Goal: Communication & Community: Answer question/provide support

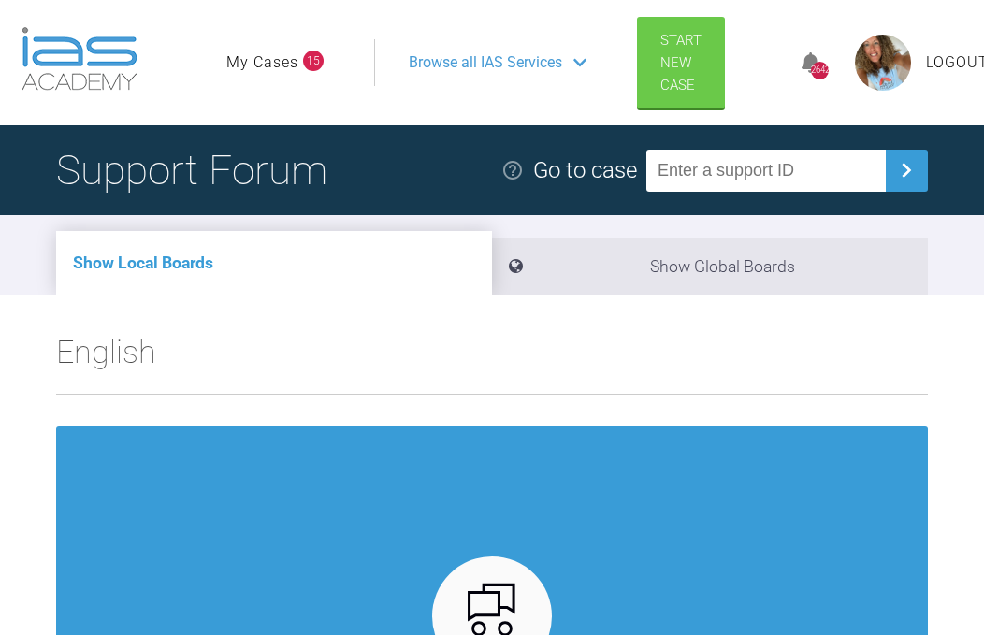
click at [281, 64] on link "My Cases" at bounding box center [262, 63] width 72 height 24
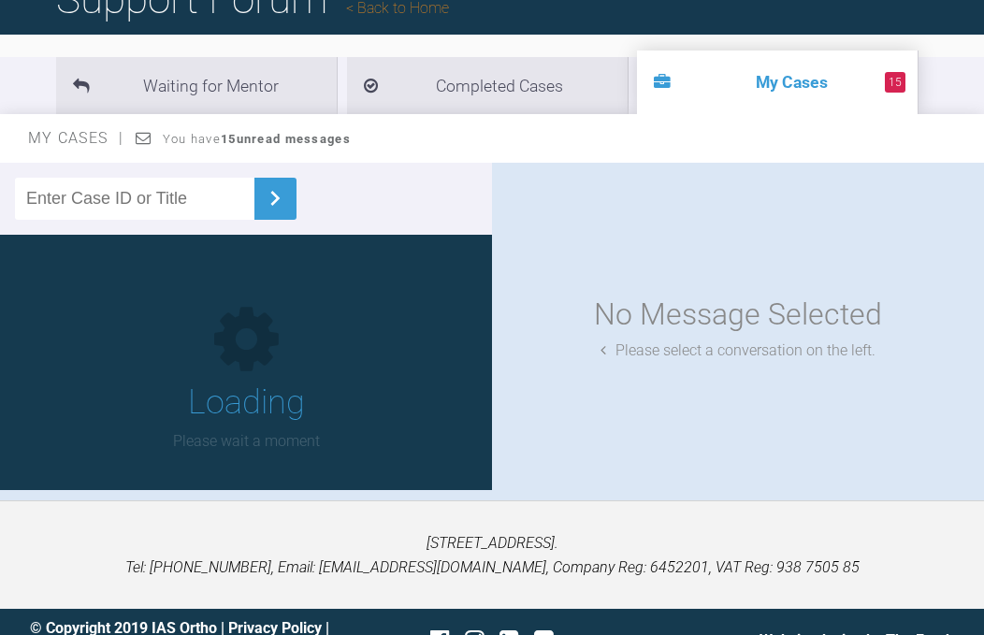
scroll to position [206, 0]
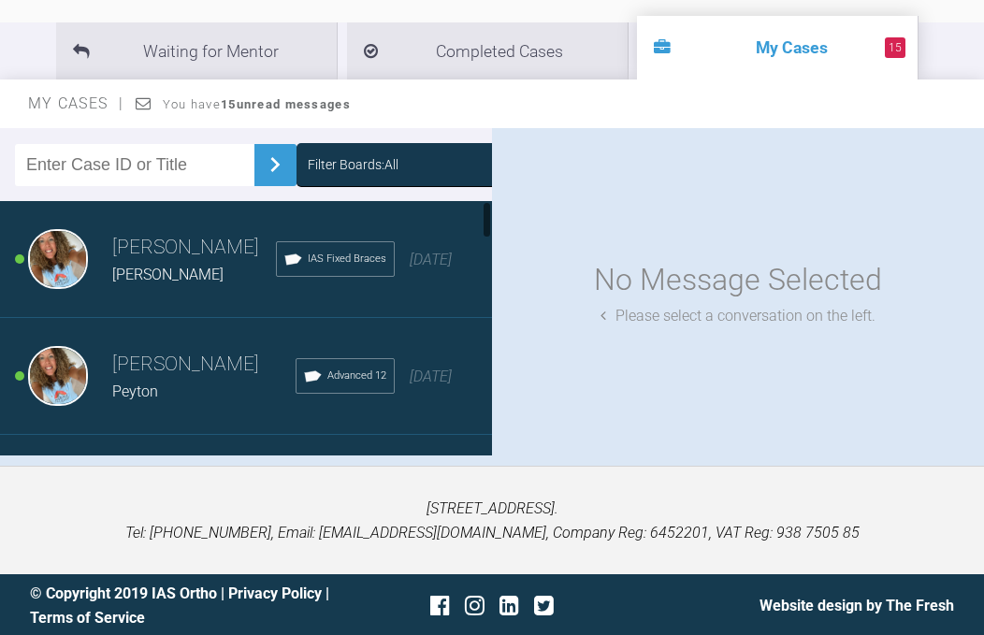
click at [429, 269] on span "[DATE]" at bounding box center [431, 260] width 42 height 18
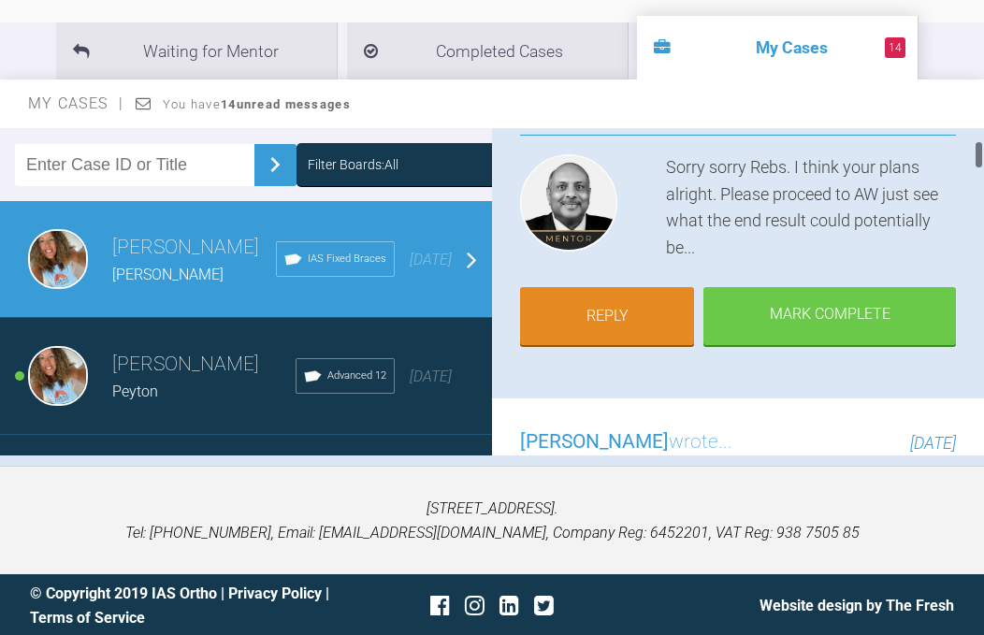
scroll to position [214, 0]
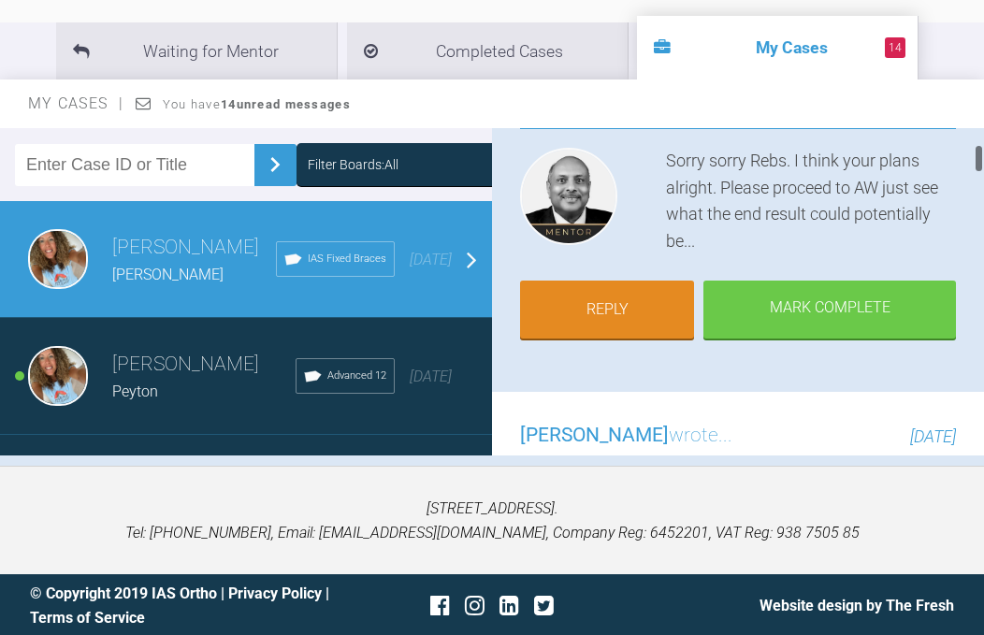
click at [320, 394] on div "Advanced 12" at bounding box center [345, 376] width 99 height 36
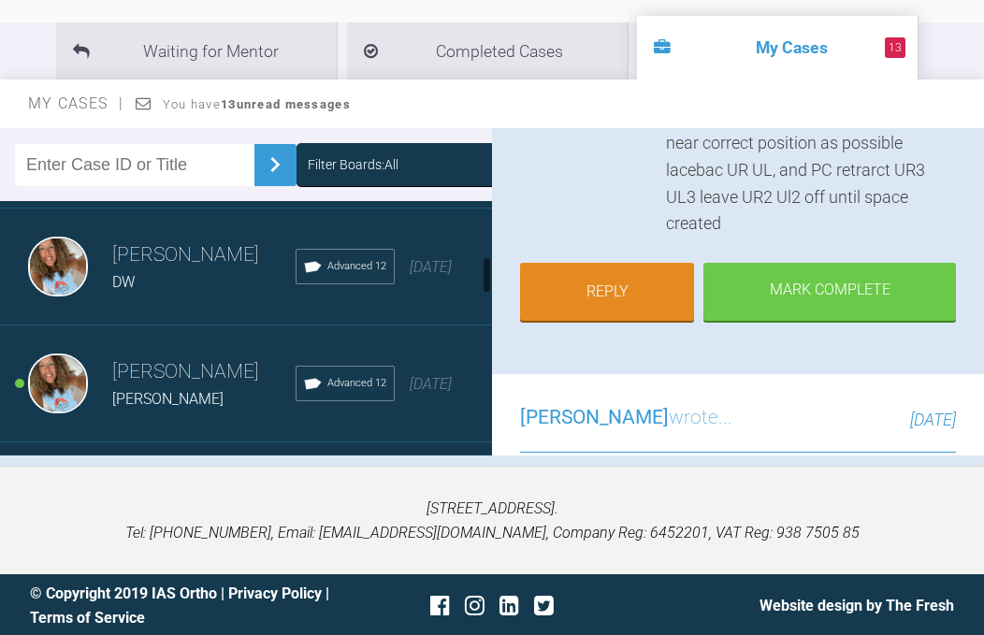
scroll to position [461, 0]
click at [433, 275] on span "[DATE]" at bounding box center [431, 266] width 42 height 18
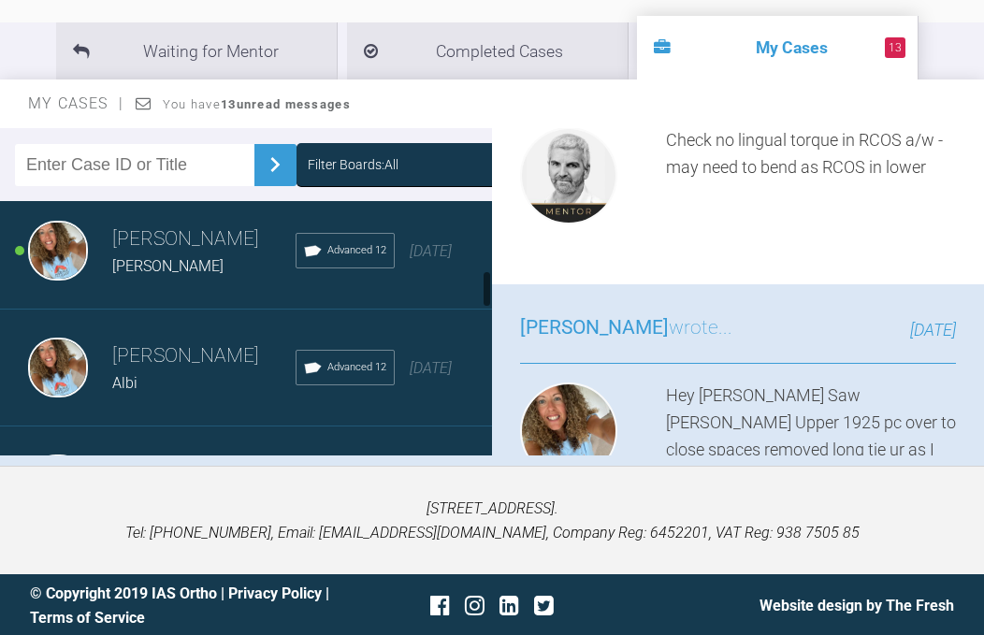
scroll to position [605, 0]
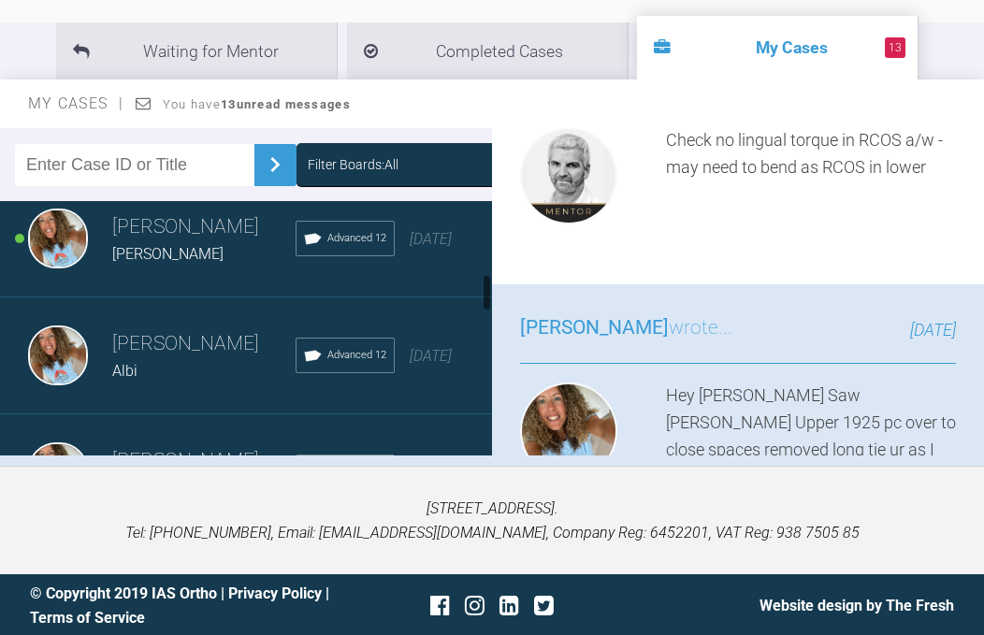
click at [337, 256] on div "Advanced 12" at bounding box center [345, 239] width 99 height 36
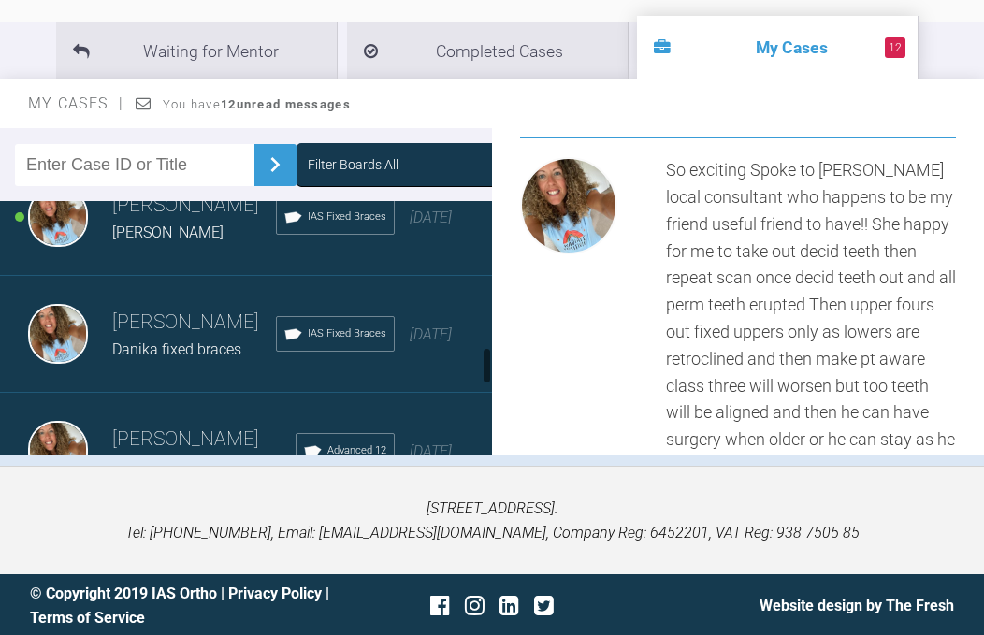
scroll to position [1217, 0]
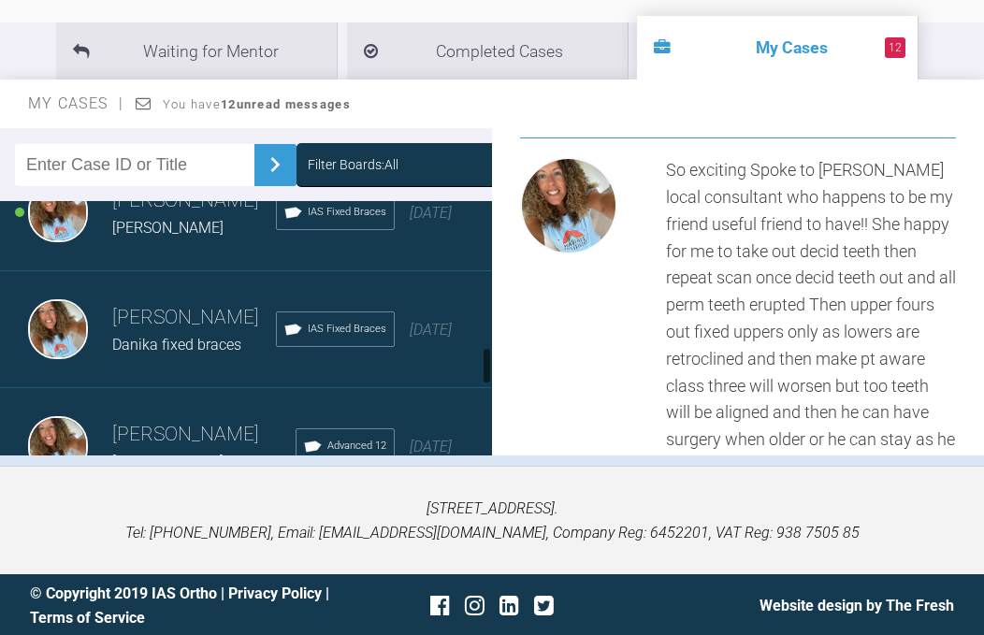
click at [430, 222] on span "[DATE]" at bounding box center [431, 213] width 42 height 18
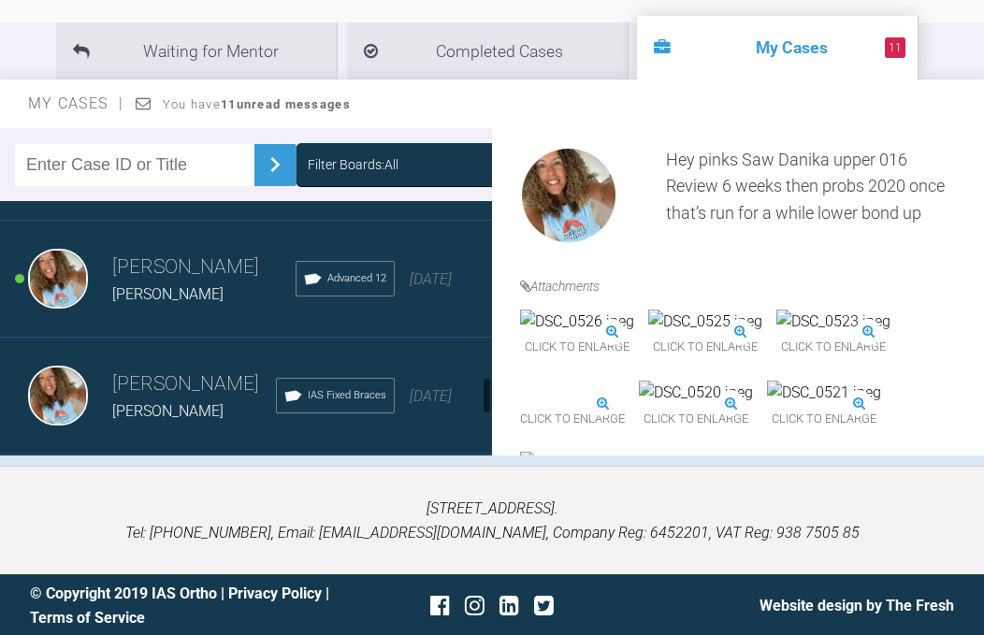
scroll to position [1517, 0]
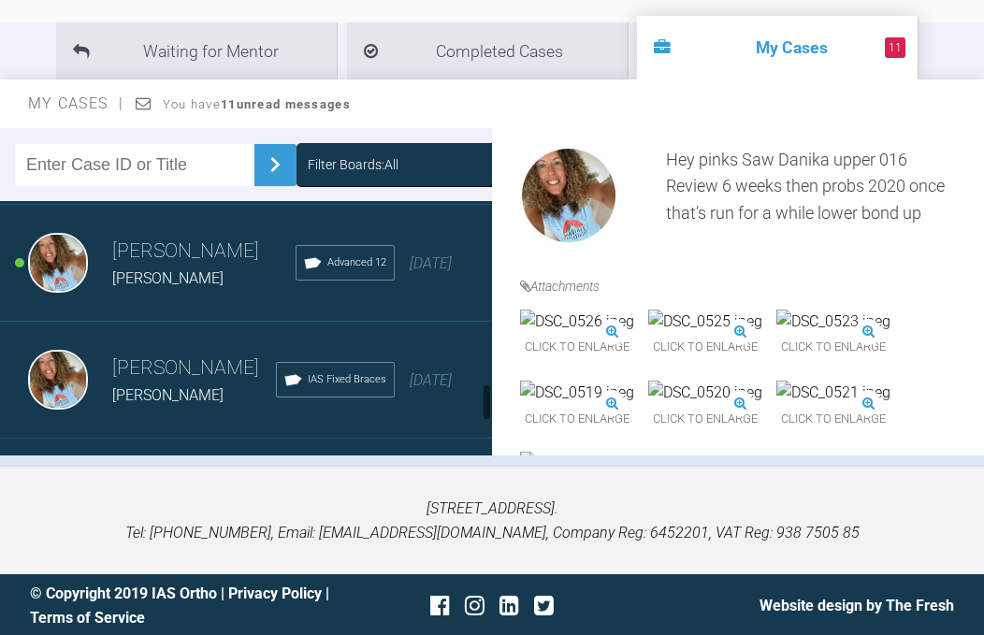
click at [386, 271] on span "Advanced 12" at bounding box center [357, 263] width 59 height 17
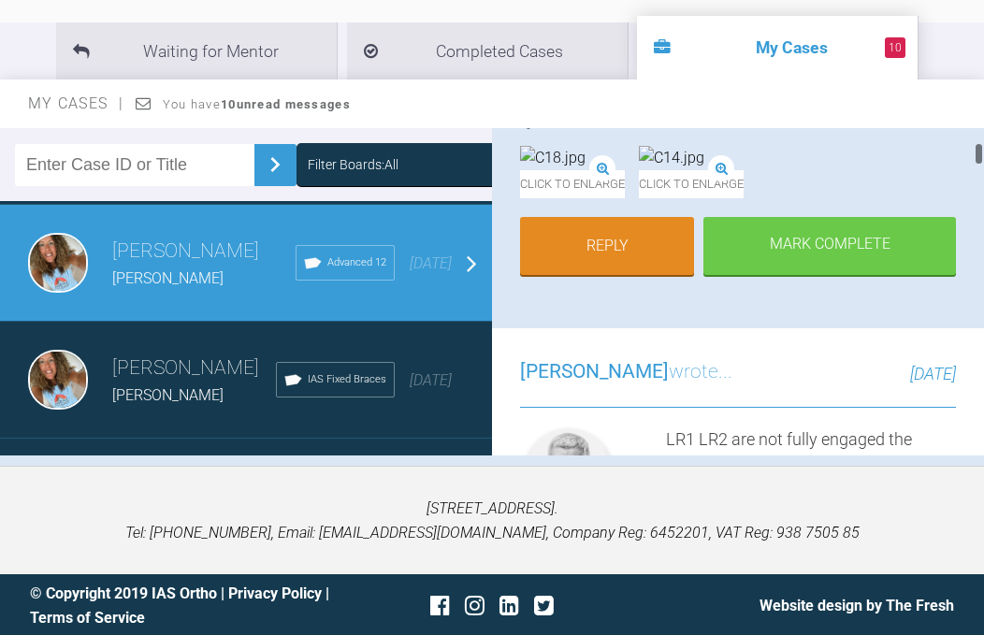
scroll to position [357, 0]
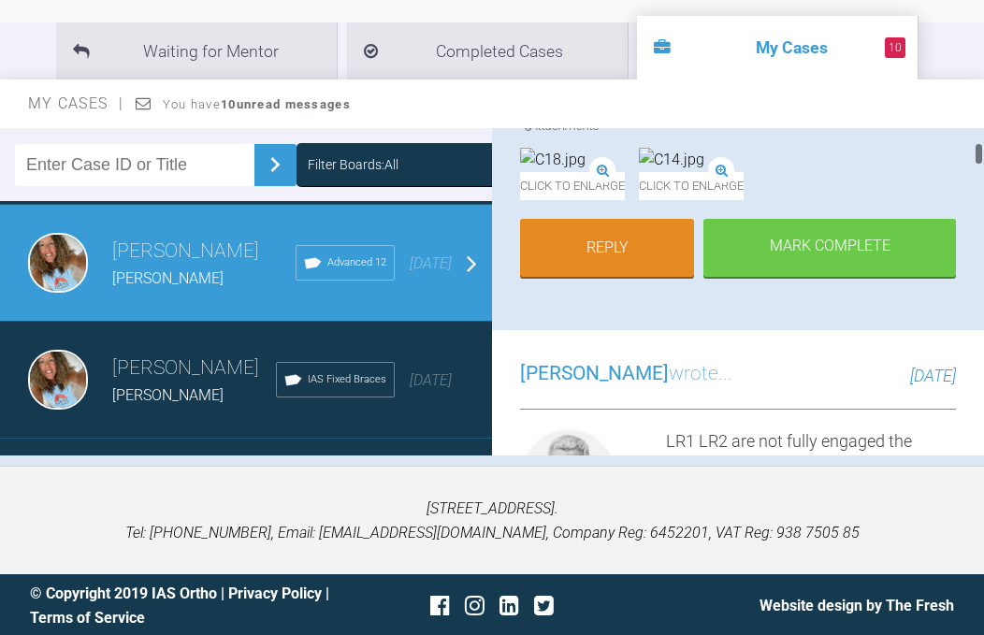
click at [625, 277] on link "Reply" at bounding box center [607, 248] width 174 height 58
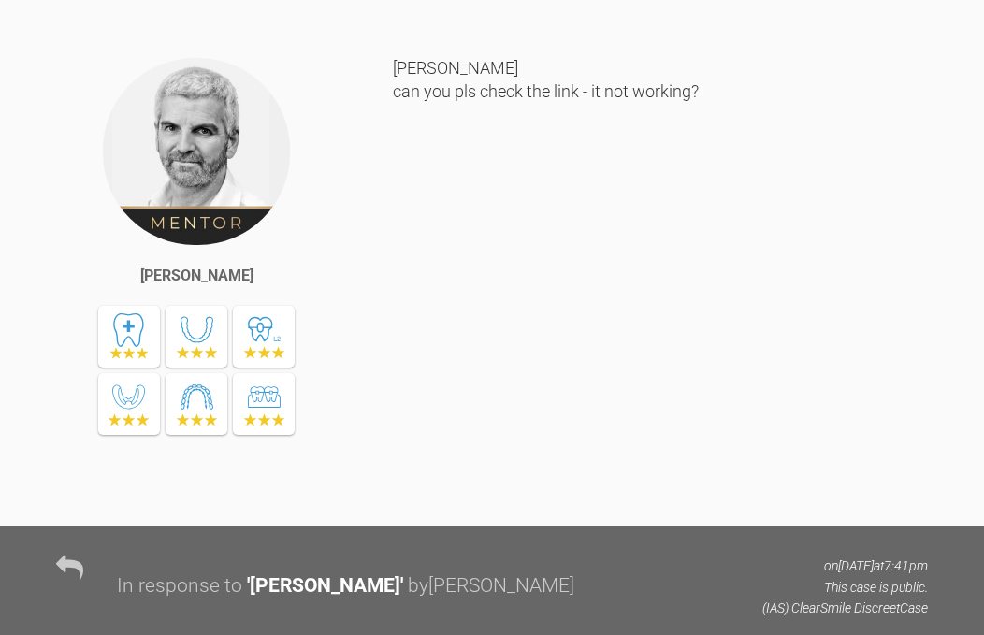
scroll to position [15471, 0]
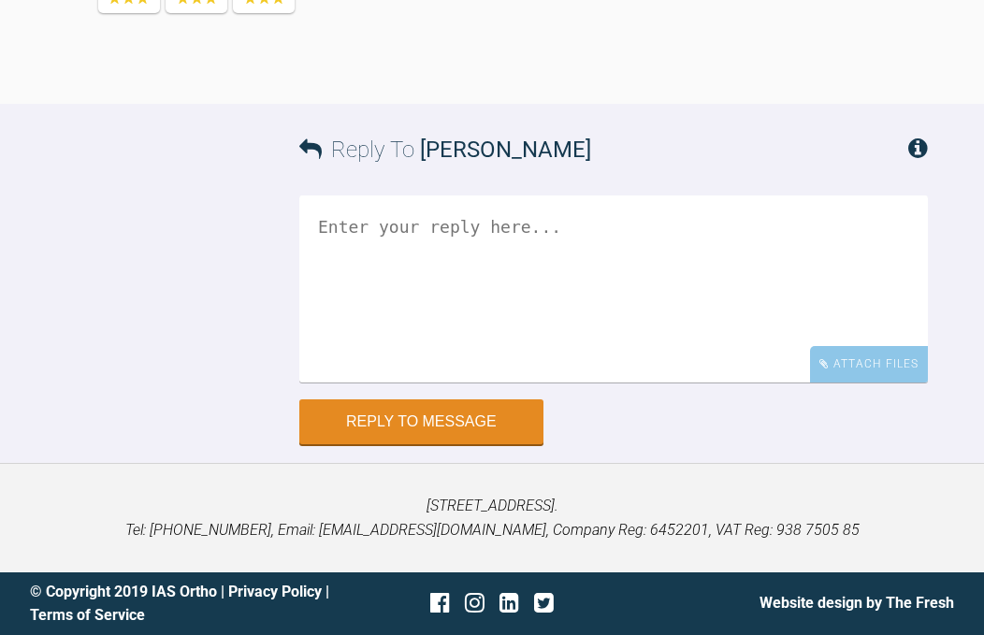
click at [865, 383] on div "Attach Files" at bounding box center [869, 364] width 118 height 36
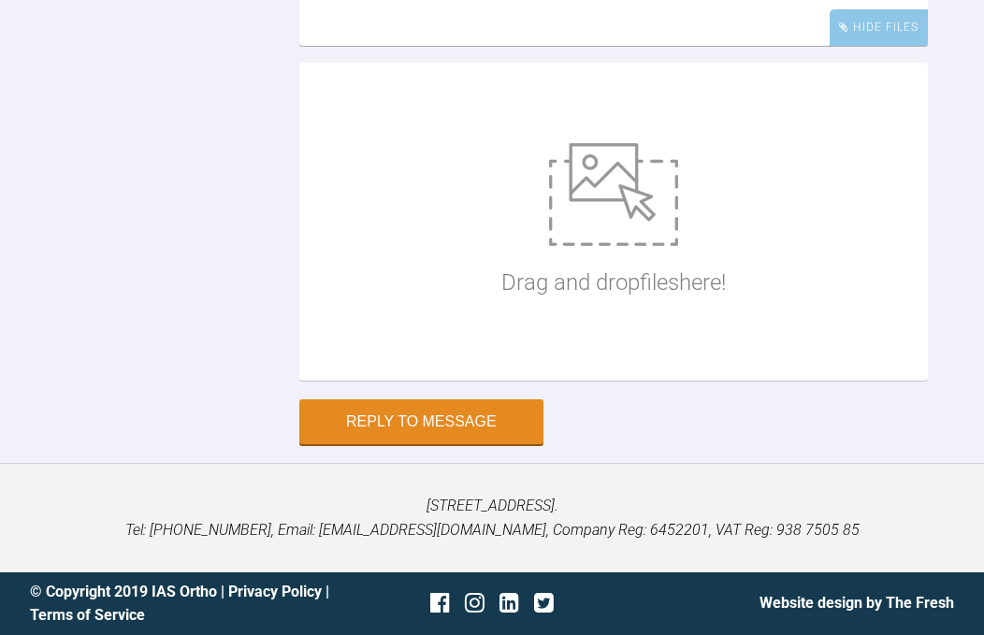
click at [592, 246] on img at bounding box center [613, 194] width 129 height 103
type input "C:\fakepath\DSC_0752.jpeg"
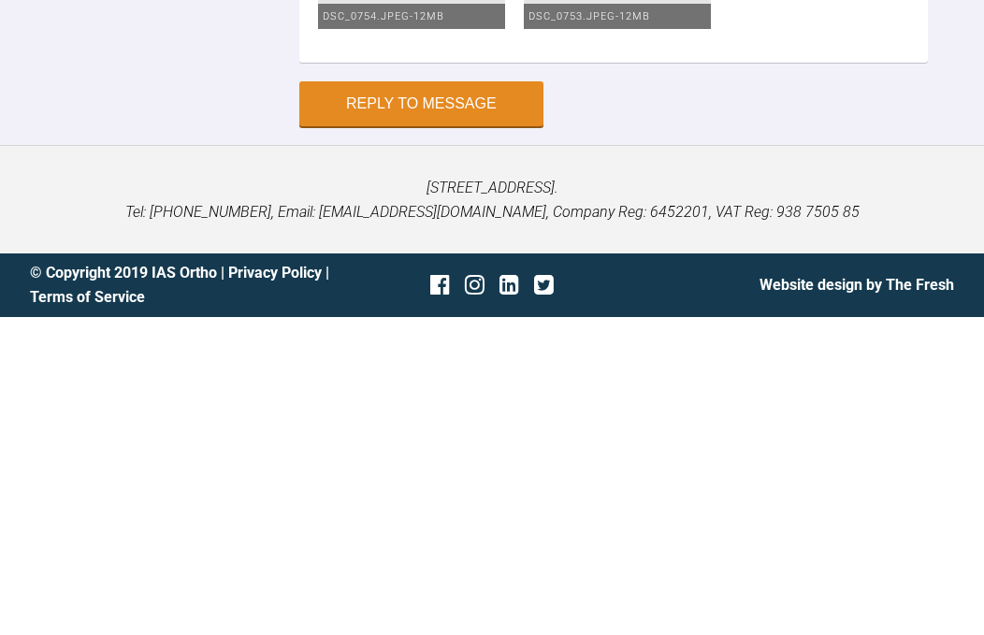
type textarea "Ah I see thanks for pics very helpful Right so I bit out the models and the wir…"
click at [451, 400] on button "Reply to Message" at bounding box center [421, 422] width 244 height 45
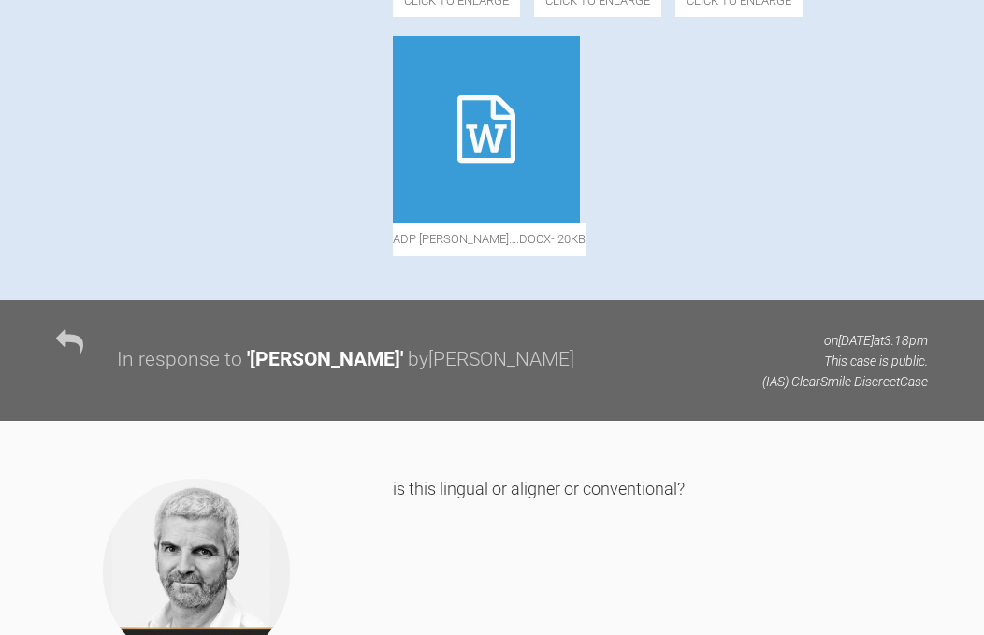
scroll to position [0, 0]
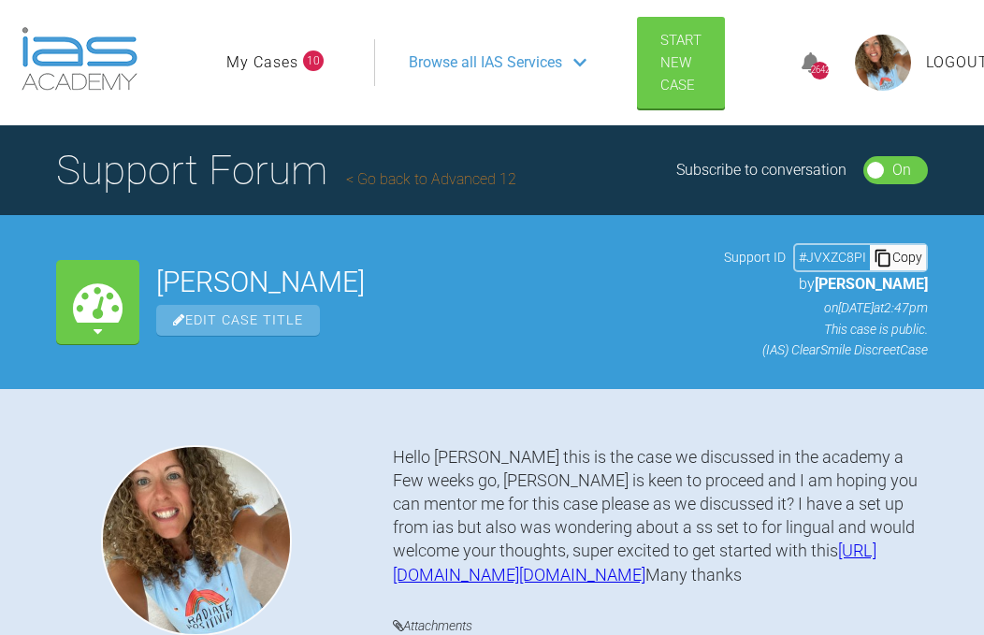
click at [286, 56] on link "My Cases" at bounding box center [262, 63] width 72 height 24
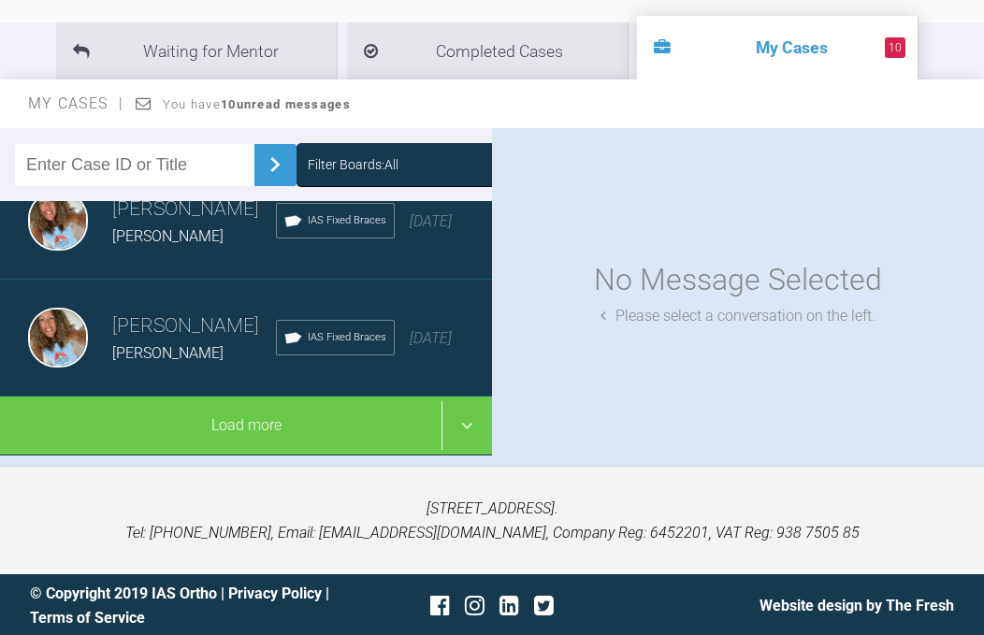
scroll to position [2289, 0]
click at [267, 455] on div "Load more" at bounding box center [246, 426] width 492 height 58
click at [263, 455] on div "Load more" at bounding box center [246, 426] width 492 height 58
click at [267, 455] on div "Load more" at bounding box center [246, 426] width 492 height 58
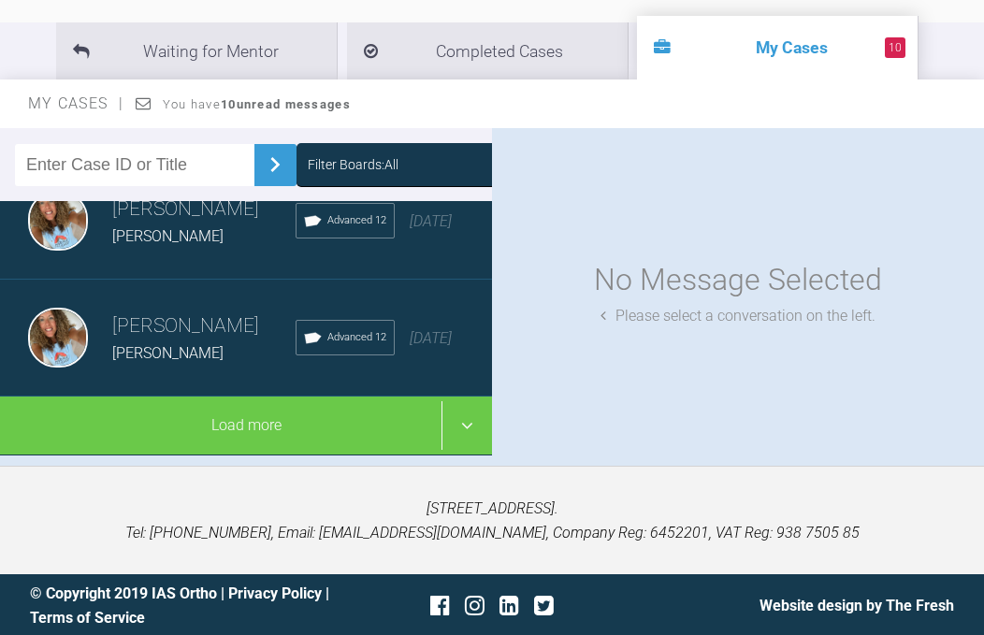
click at [260, 455] on div "Load more" at bounding box center [246, 426] width 492 height 58
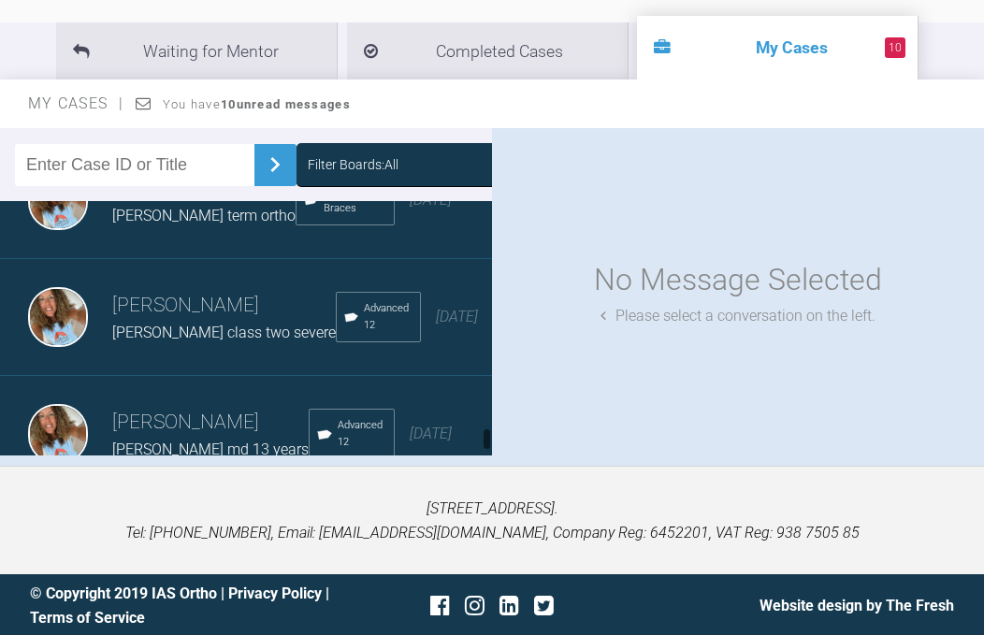
scroll to position [9661, 0]
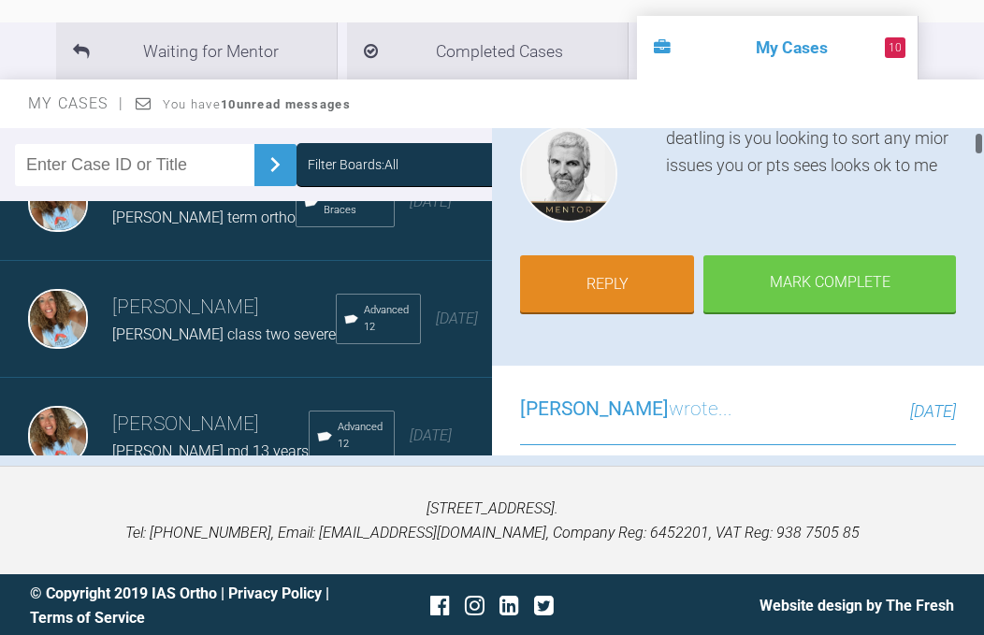
scroll to position [195, 0]
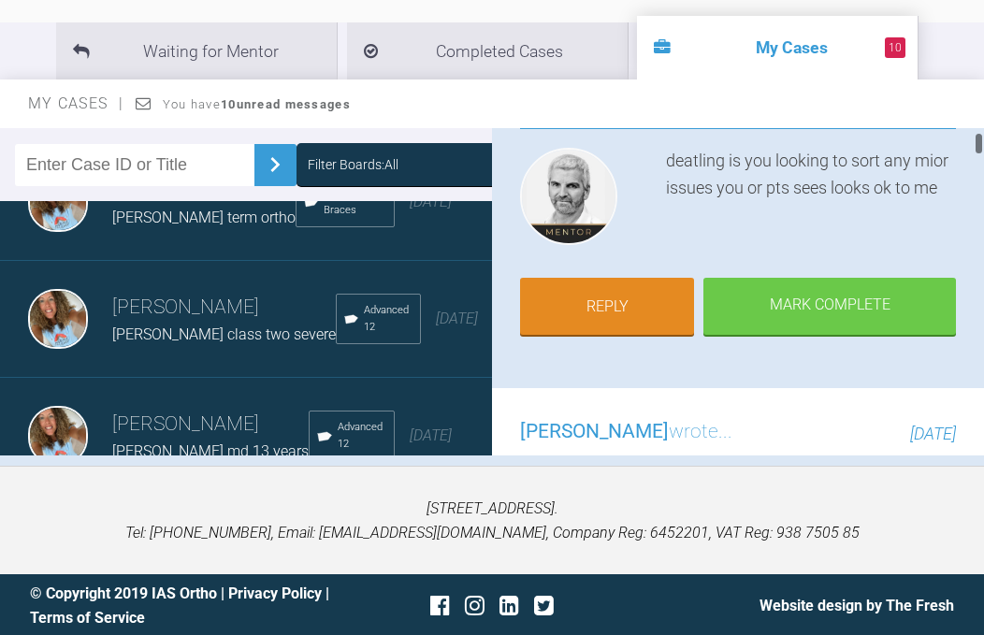
click at [629, 316] on link "Reply" at bounding box center [607, 307] width 174 height 58
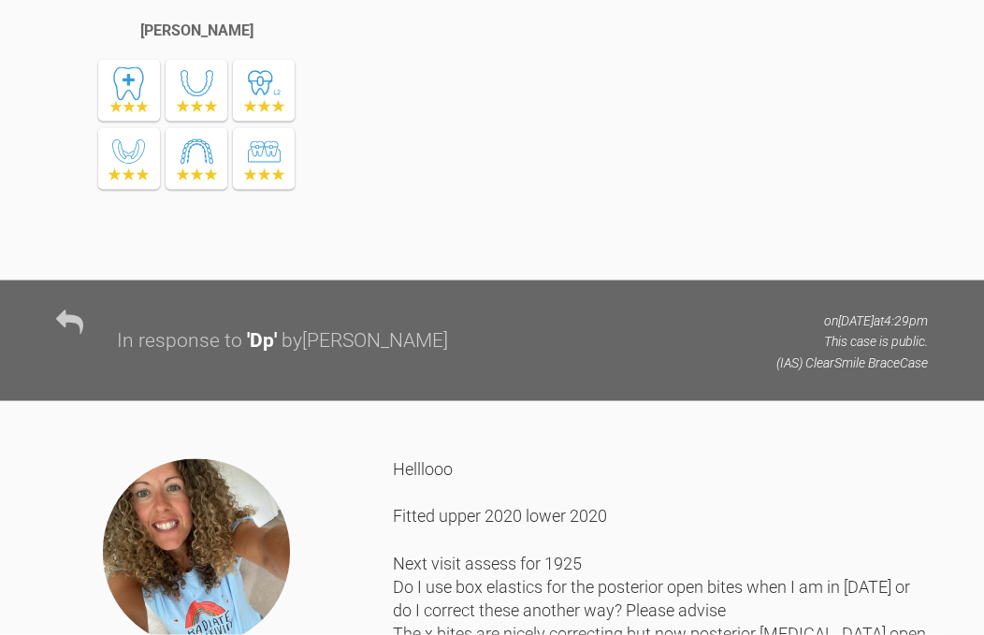
scroll to position [40667, 0]
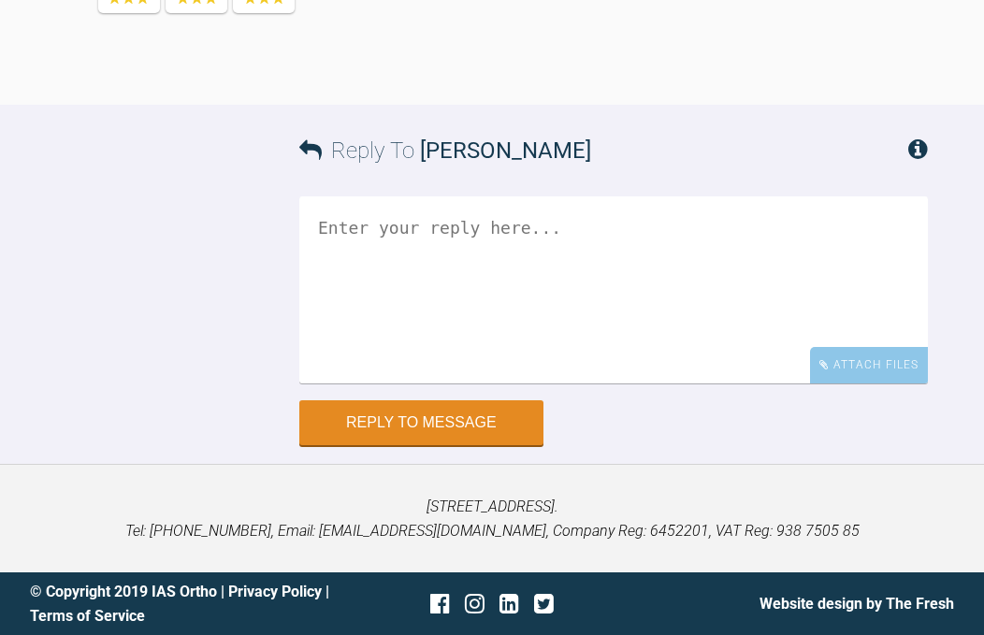
click at [851, 384] on div "Attach Files" at bounding box center [869, 365] width 118 height 36
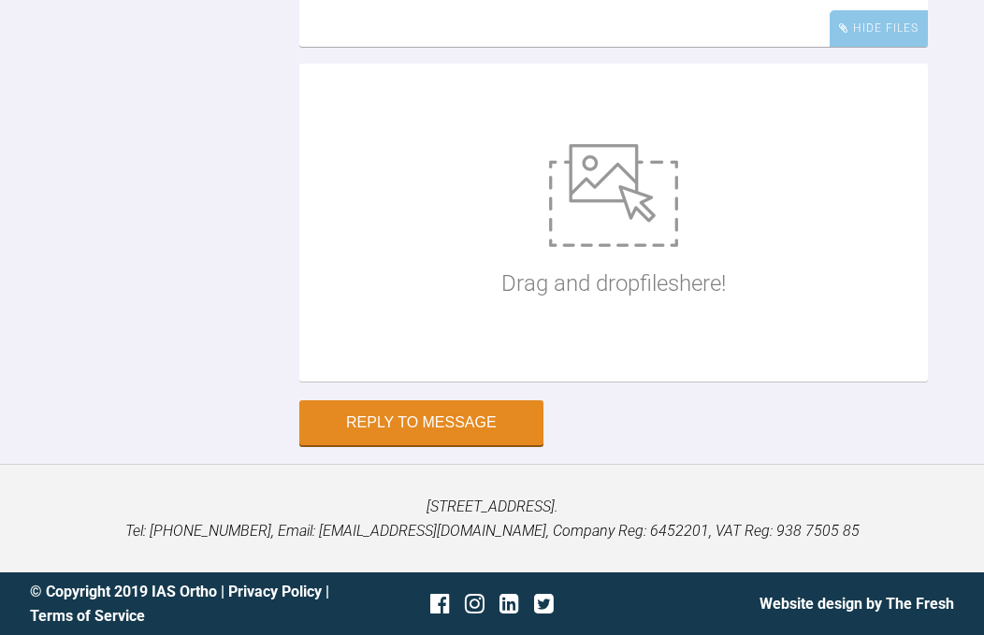
click at [626, 247] on img at bounding box center [613, 195] width 129 height 103
type input "C:\fakepath\67313E41-E300-47FF-88F4-AE1DF8B97521.jpeg"
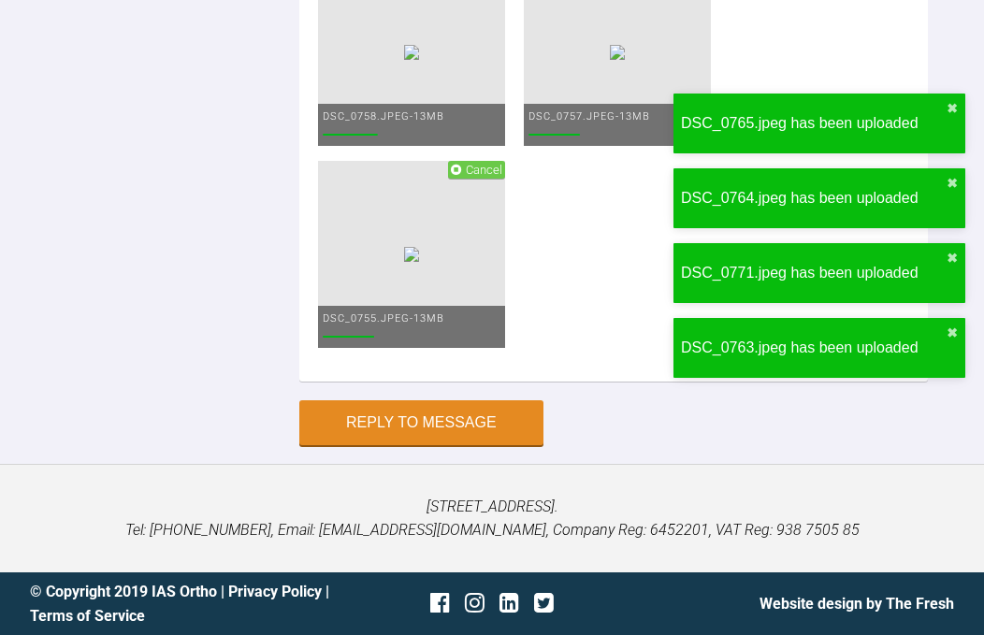
scroll to position [40585, 0]
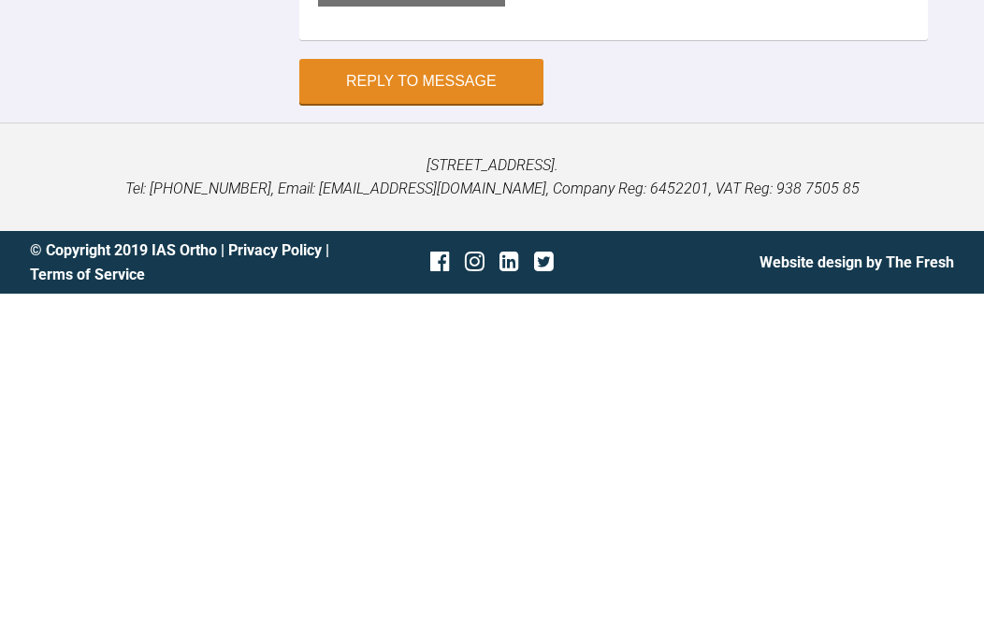
scroll to position [42206, 0]
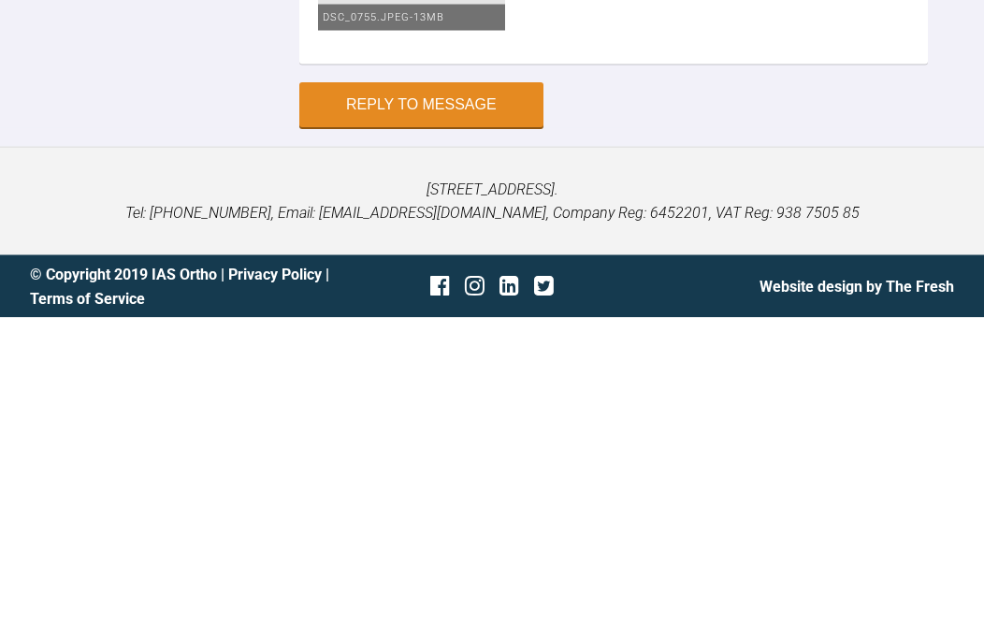
type textarea "Hey [PERSON_NAME] completed pt is over the moon especially with the upper bucca…"
click at [447, 401] on button "Reply to Message" at bounding box center [421, 423] width 244 height 45
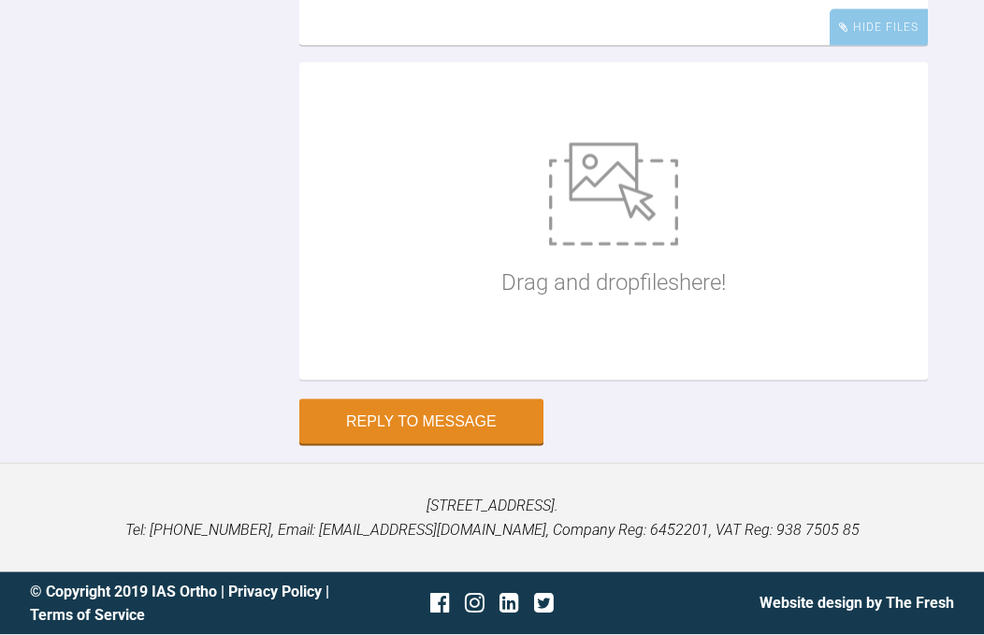
scroll to position [42028, 0]
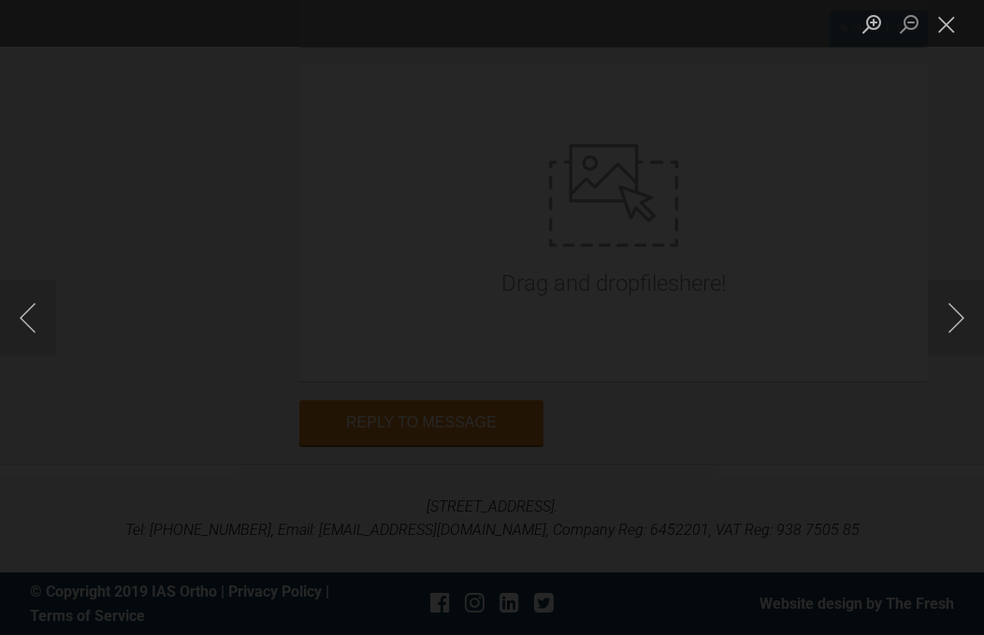
click at [955, 356] on button "Next image" at bounding box center [956, 318] width 56 height 75
click at [958, 356] on button "Next image" at bounding box center [956, 318] width 56 height 75
click at [950, 356] on button "Next image" at bounding box center [956, 318] width 56 height 75
click at [954, 356] on button "Next image" at bounding box center [956, 318] width 56 height 75
click at [950, 356] on button "Next image" at bounding box center [956, 318] width 56 height 75
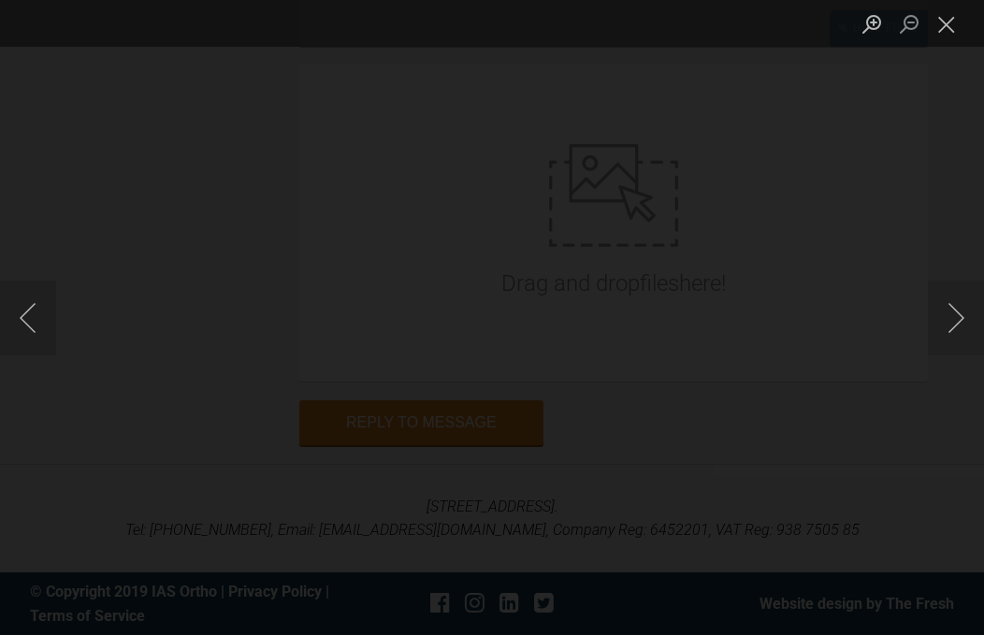
click at [952, 356] on button "Next image" at bounding box center [956, 318] width 56 height 75
click at [953, 356] on button "Next image" at bounding box center [956, 318] width 56 height 75
click at [949, 356] on button "Next image" at bounding box center [956, 318] width 56 height 75
click at [948, 356] on button "Next image" at bounding box center [956, 318] width 56 height 75
click at [944, 356] on button "Next image" at bounding box center [956, 318] width 56 height 75
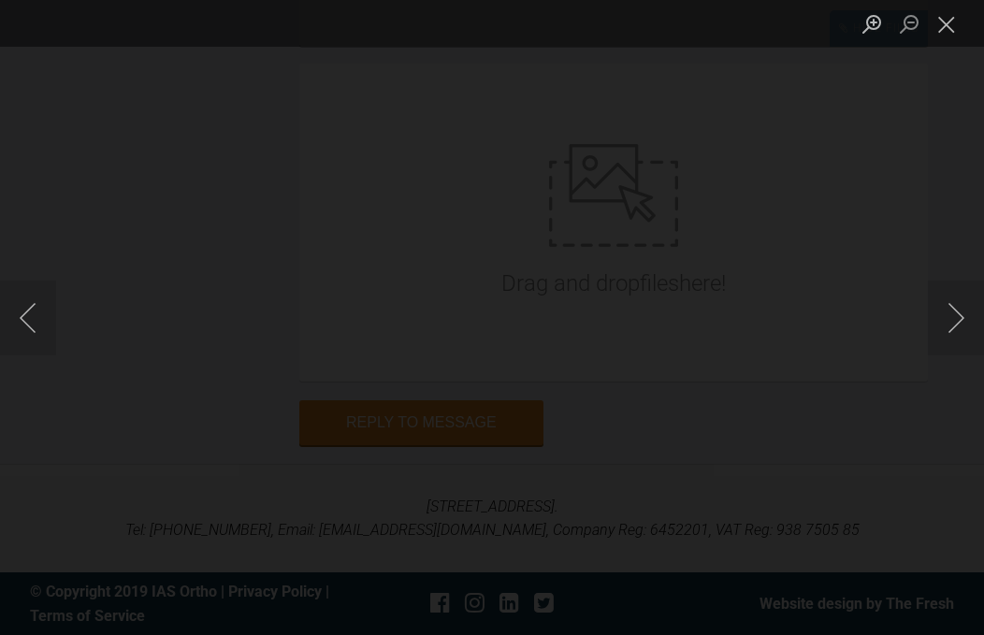
click at [944, 356] on button "Next image" at bounding box center [956, 318] width 56 height 75
click at [950, 356] on button "Next image" at bounding box center [956, 318] width 56 height 75
click at [942, 356] on button "Next image" at bounding box center [956, 318] width 56 height 75
click at [938, 356] on button "Next image" at bounding box center [956, 318] width 56 height 75
click at [956, 356] on button "Next image" at bounding box center [956, 318] width 56 height 75
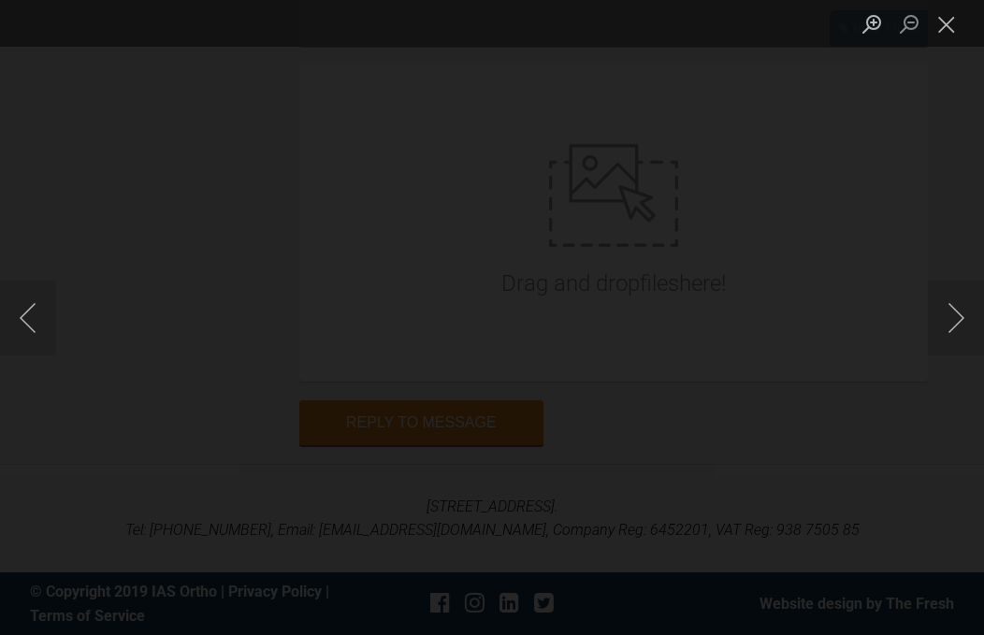
click at [955, 356] on button "Next image" at bounding box center [956, 318] width 56 height 75
click at [964, 356] on button "Next image" at bounding box center [956, 318] width 56 height 75
click at [959, 356] on button "Next image" at bounding box center [956, 318] width 56 height 75
click at [957, 356] on button "Next image" at bounding box center [956, 318] width 56 height 75
click at [958, 356] on button "Next image" at bounding box center [956, 318] width 56 height 75
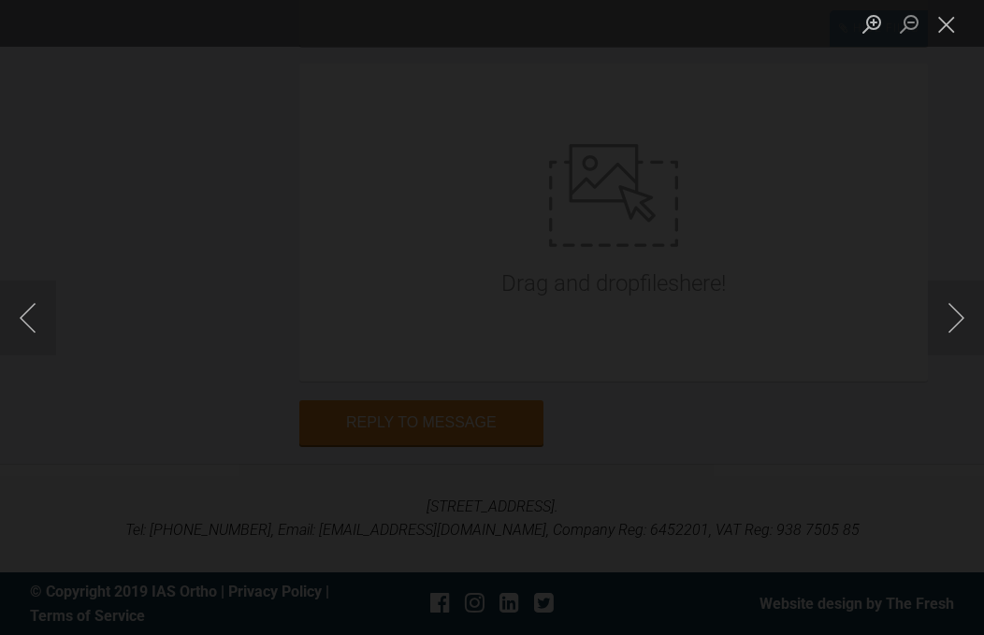
click at [936, 38] on button "Close lightbox" at bounding box center [946, 23] width 37 height 33
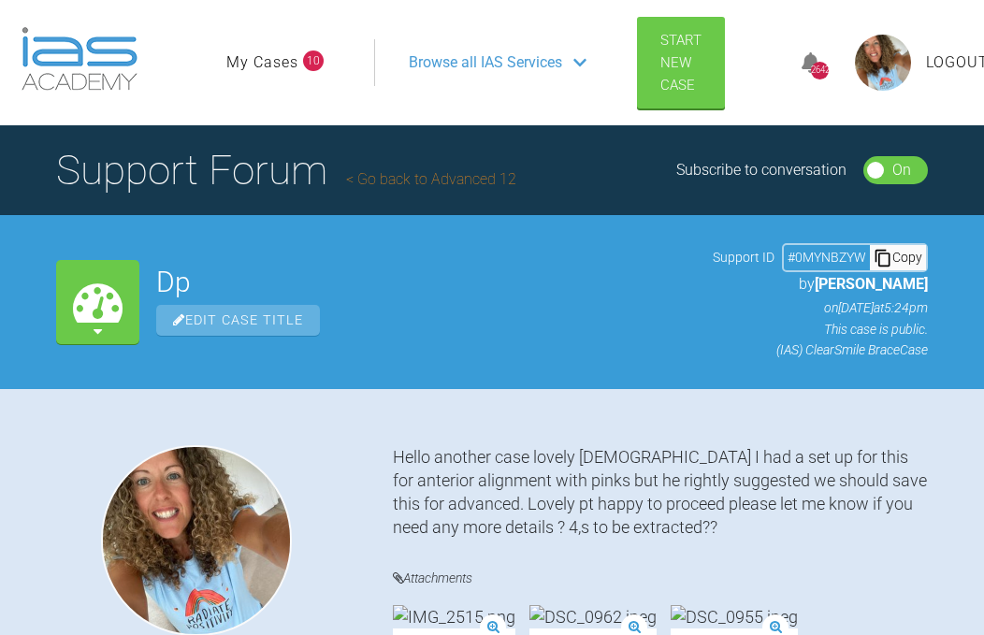
scroll to position [2, 0]
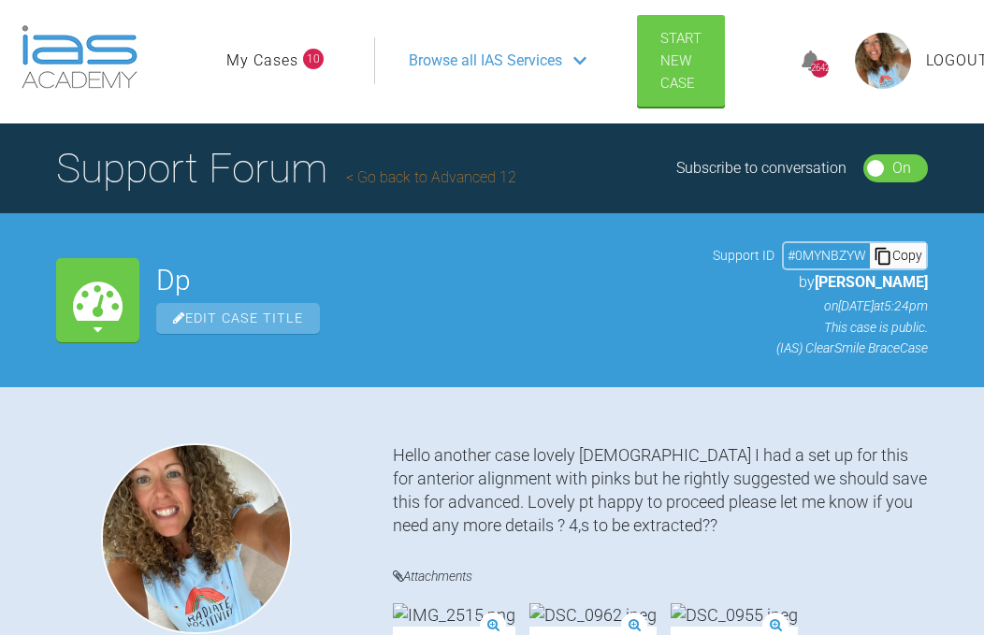
click at [281, 55] on link "My Cases" at bounding box center [262, 61] width 72 height 24
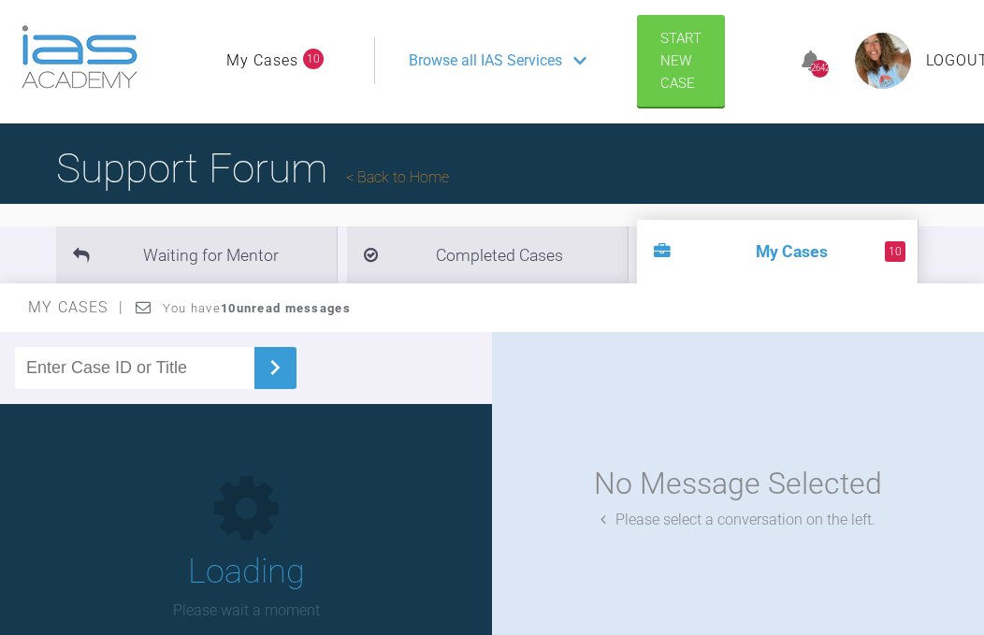
click at [287, 51] on link "My Cases" at bounding box center [262, 61] width 72 height 24
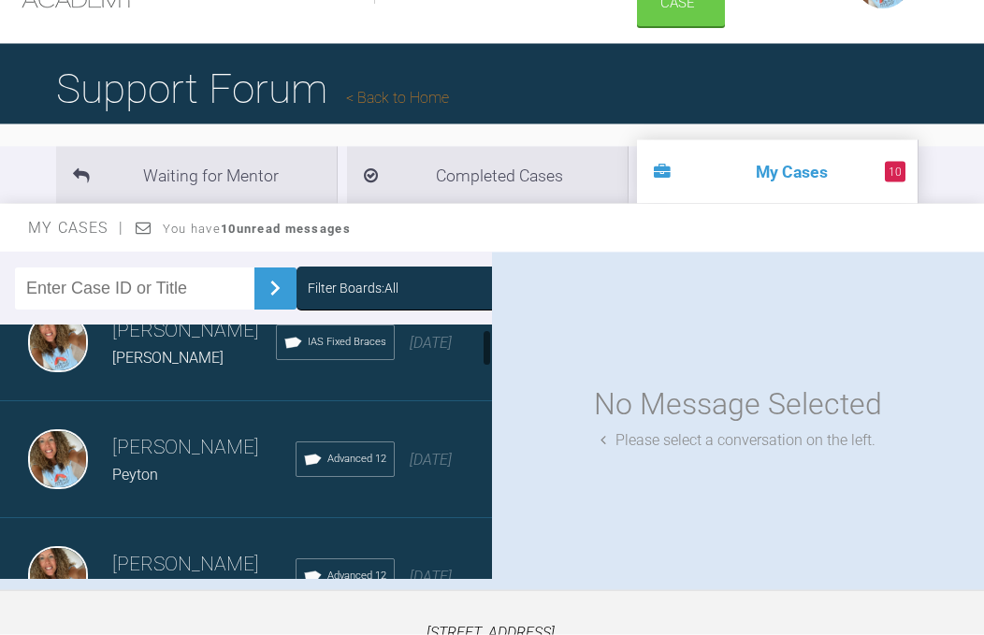
scroll to position [82, 0]
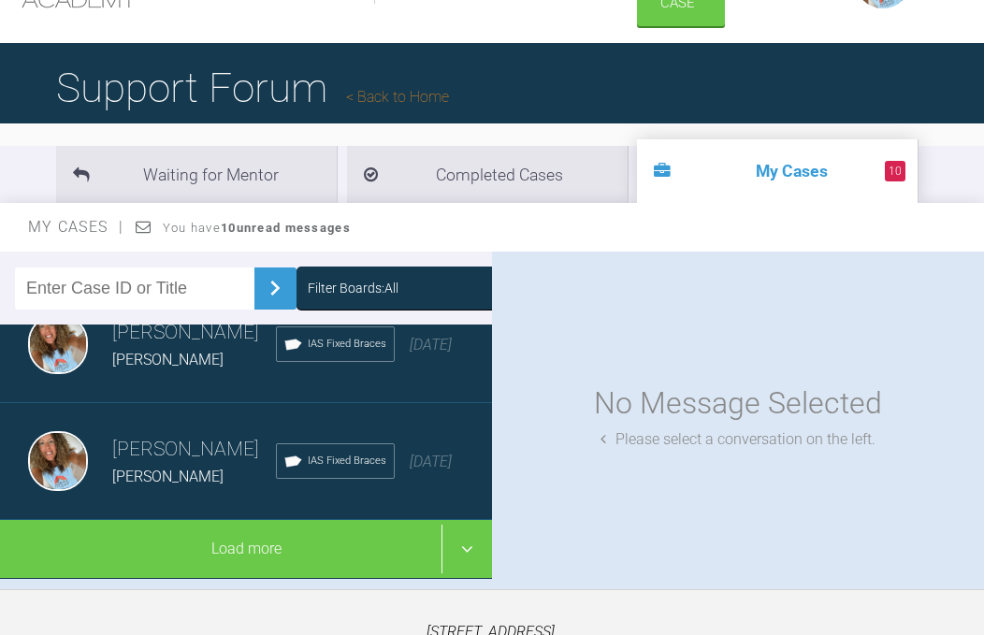
click at [292, 578] on div "Load more" at bounding box center [246, 549] width 492 height 58
click at [287, 578] on div "Load more" at bounding box center [246, 549] width 492 height 58
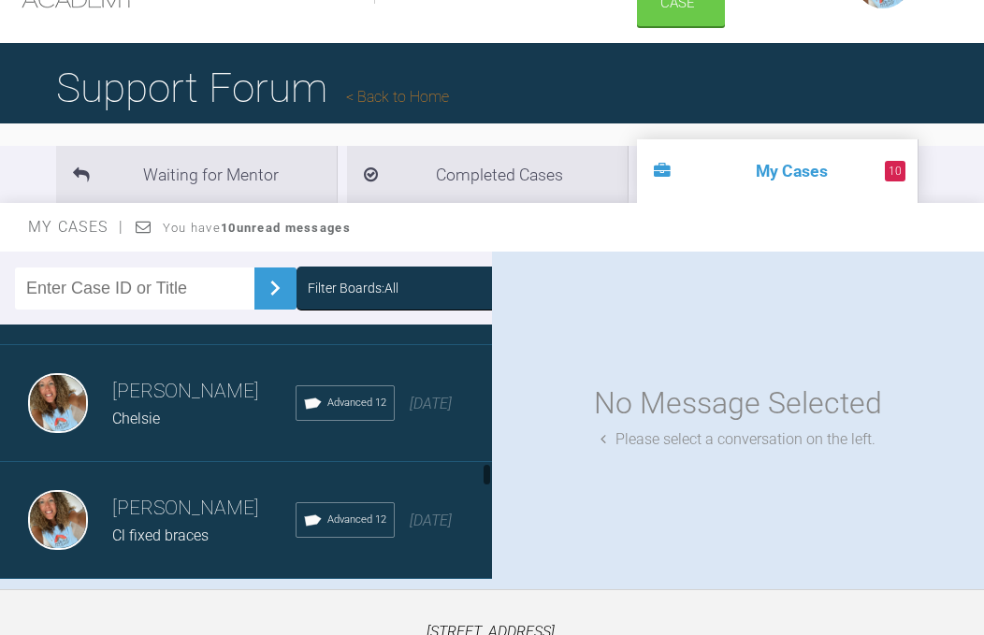
scroll to position [3488, 0]
click at [452, 63] on span "[DATE]" at bounding box center [431, 54] width 42 height 18
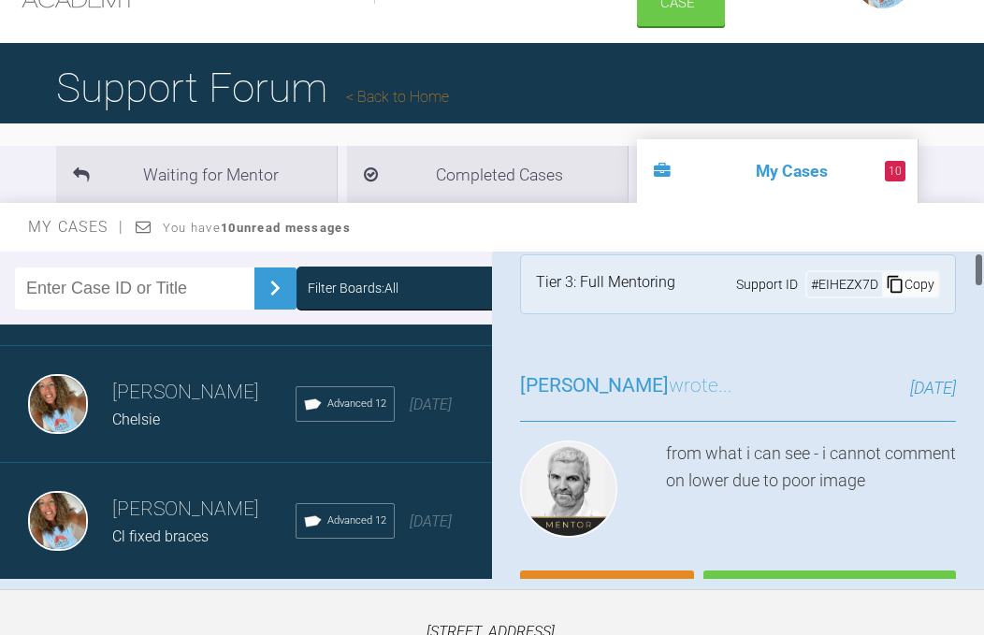
scroll to position [26, 0]
click at [638, 602] on link "Reply" at bounding box center [607, 599] width 174 height 58
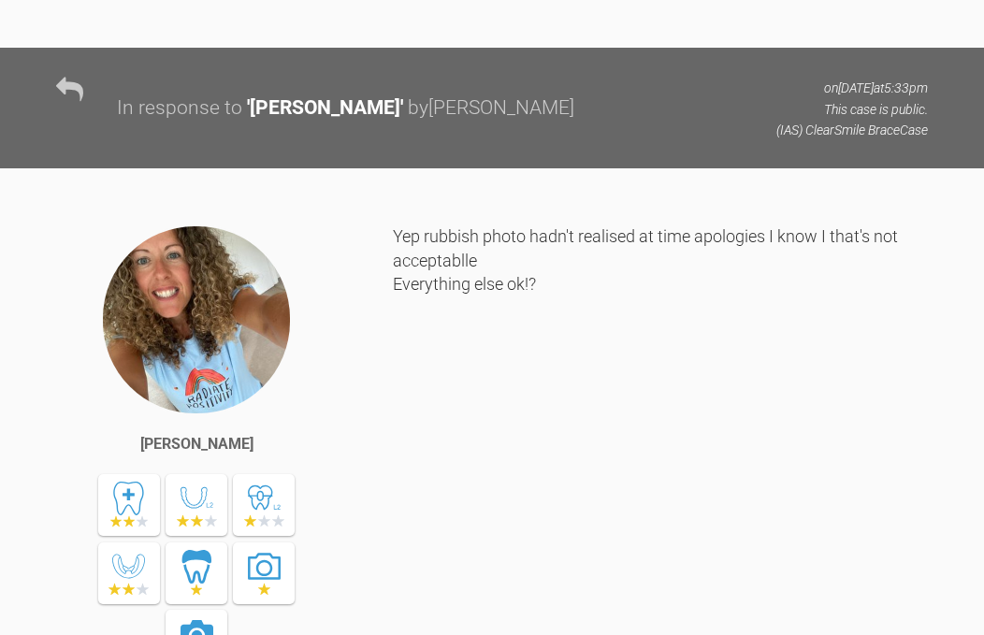
scroll to position [9061, 0]
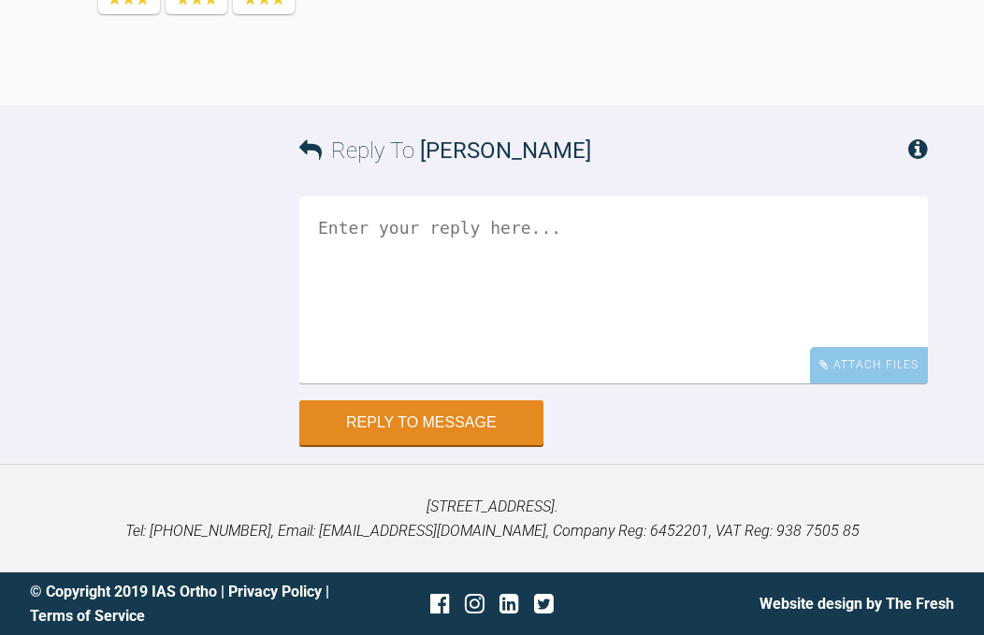
click at [873, 384] on div "Attach Files" at bounding box center [869, 365] width 118 height 36
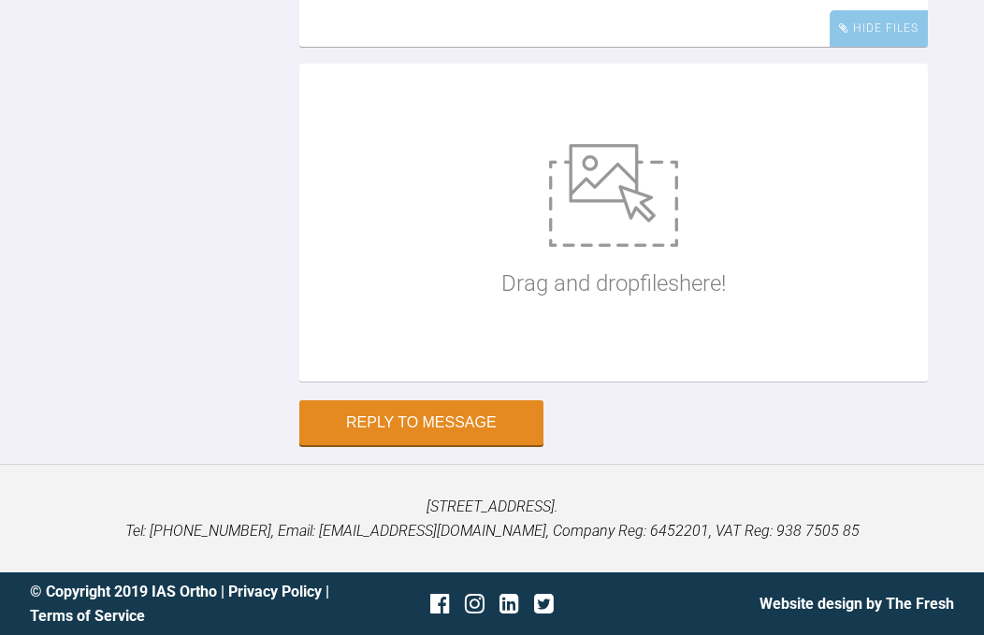
click at [645, 247] on img at bounding box center [613, 195] width 129 height 103
type input "C:\fakepath\DSC_0723.jpeg"
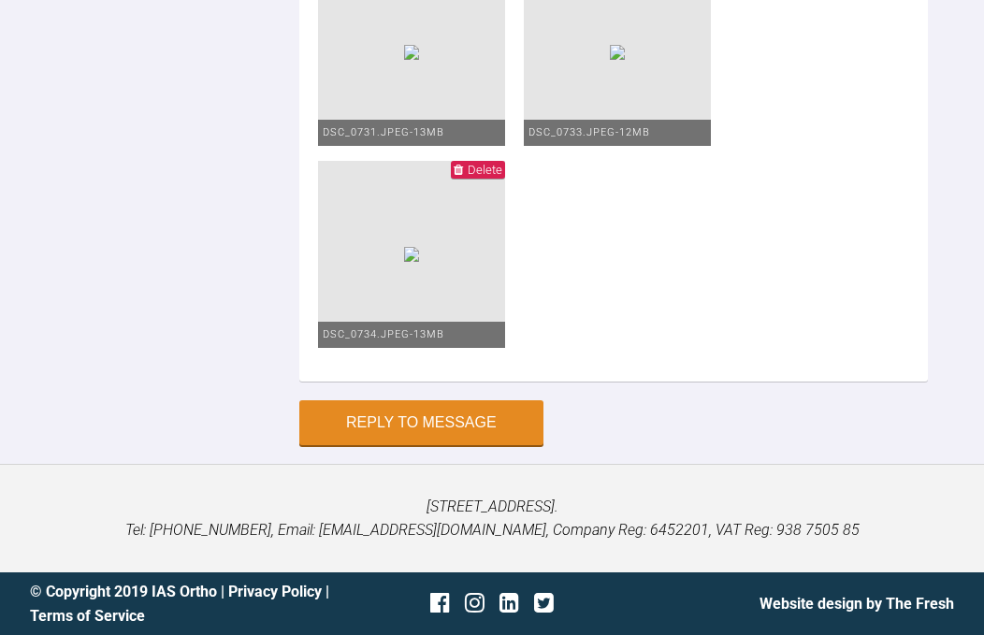
scroll to position [9088, 0]
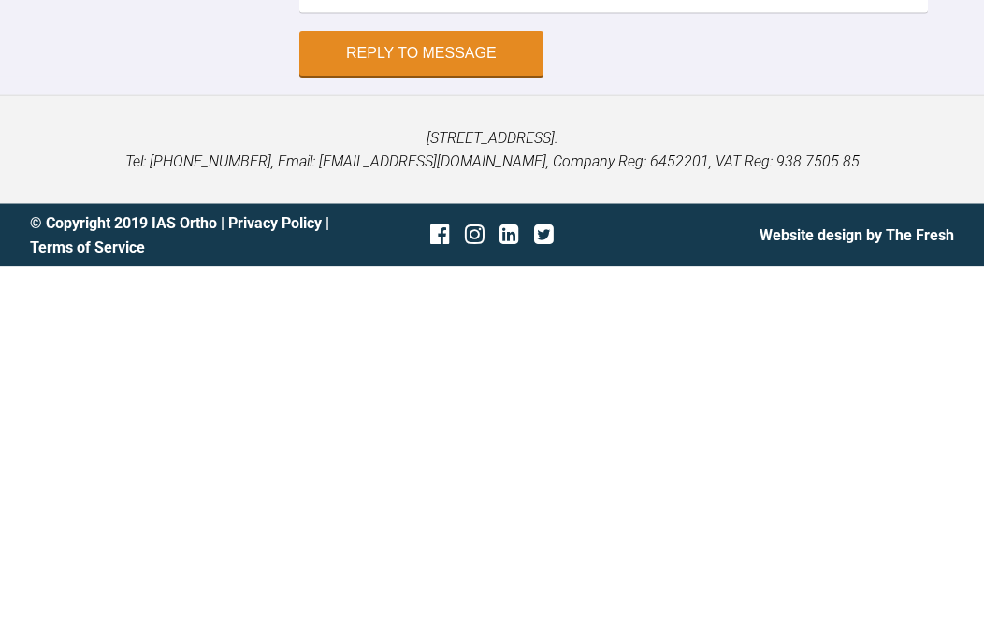
scroll to position [27, 0]
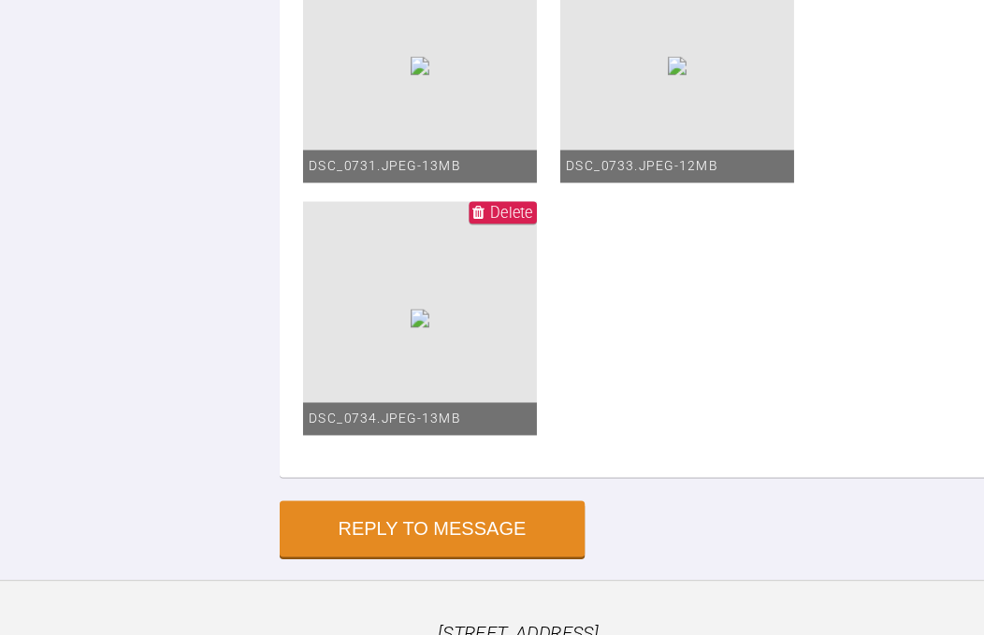
scroll to position [9383, 0]
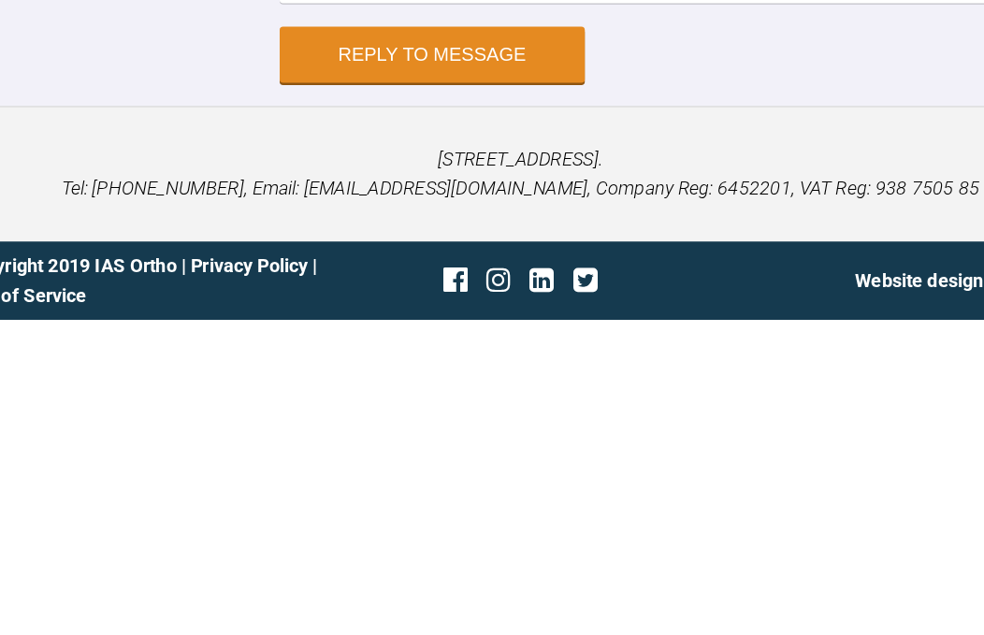
type textarea "So apart from bind up [PERSON_NAME] as been awol from 12 weeks been in a ton of…"
click at [383, 401] on button "Reply to Message" at bounding box center [421, 423] width 244 height 45
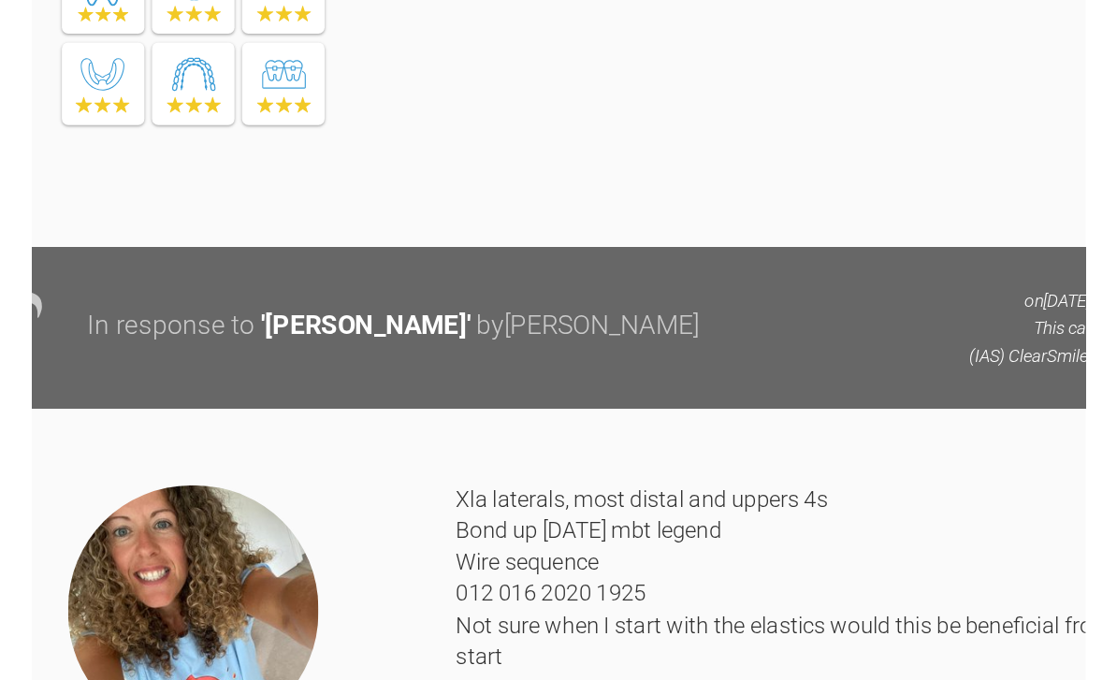
scroll to position [0, 0]
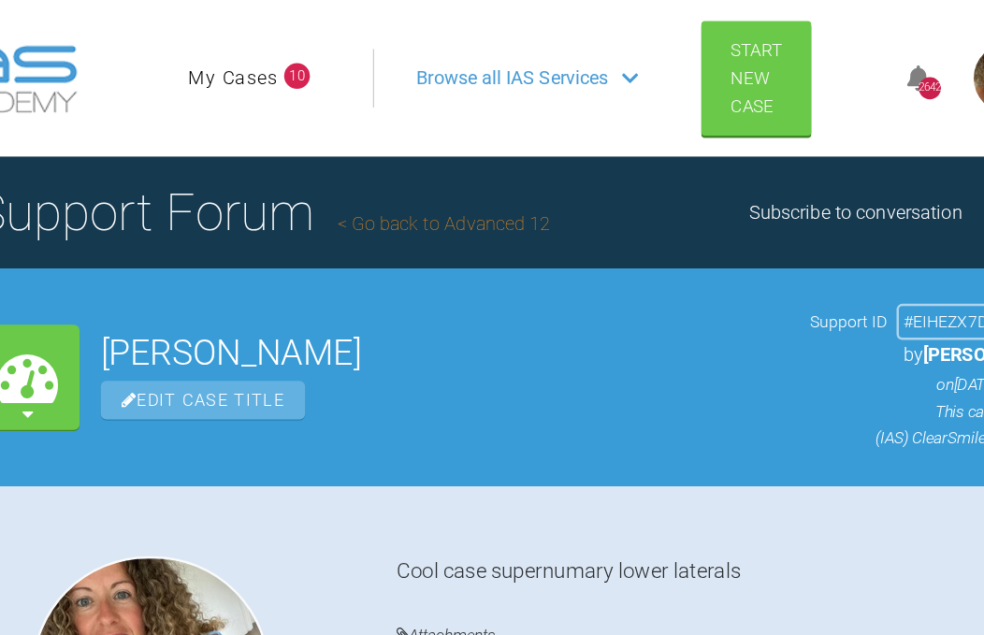
click at [574, 66] on icon at bounding box center [580, 62] width 13 height 7
